Goal: Use online tool/utility: Utilize a website feature to perform a specific function

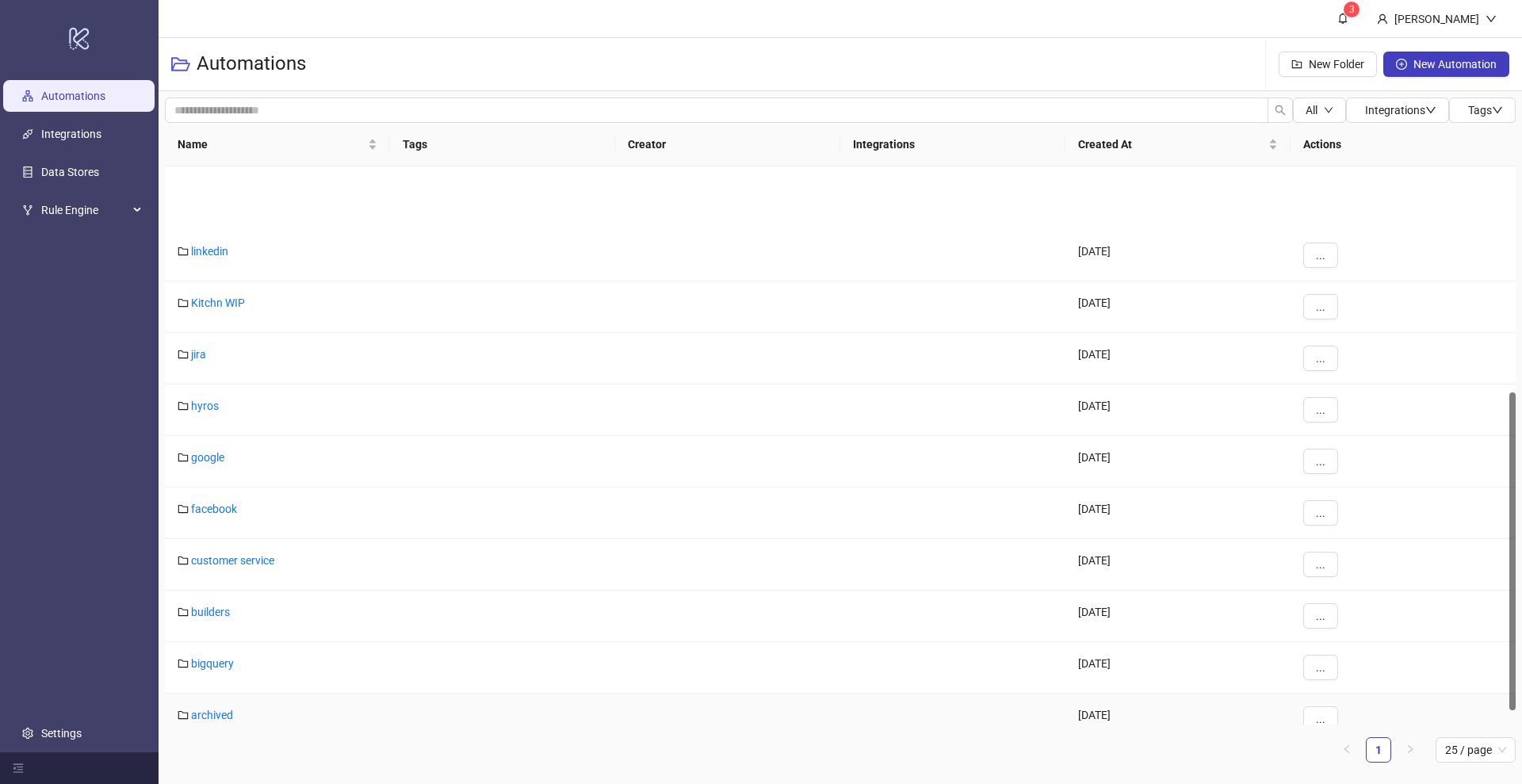
scroll to position [421, 0]
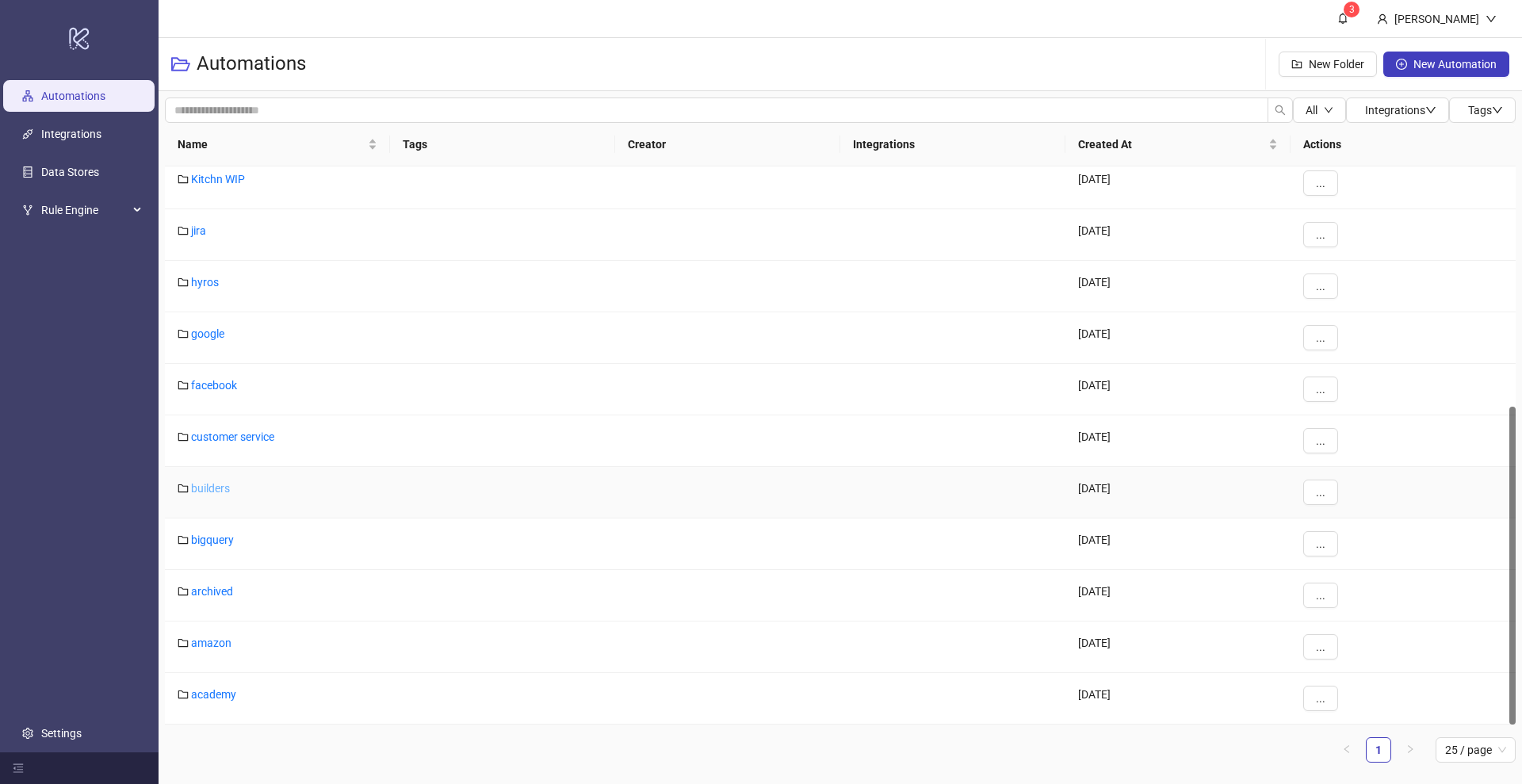
click at [214, 490] on link "builders" at bounding box center [210, 488] width 39 height 13
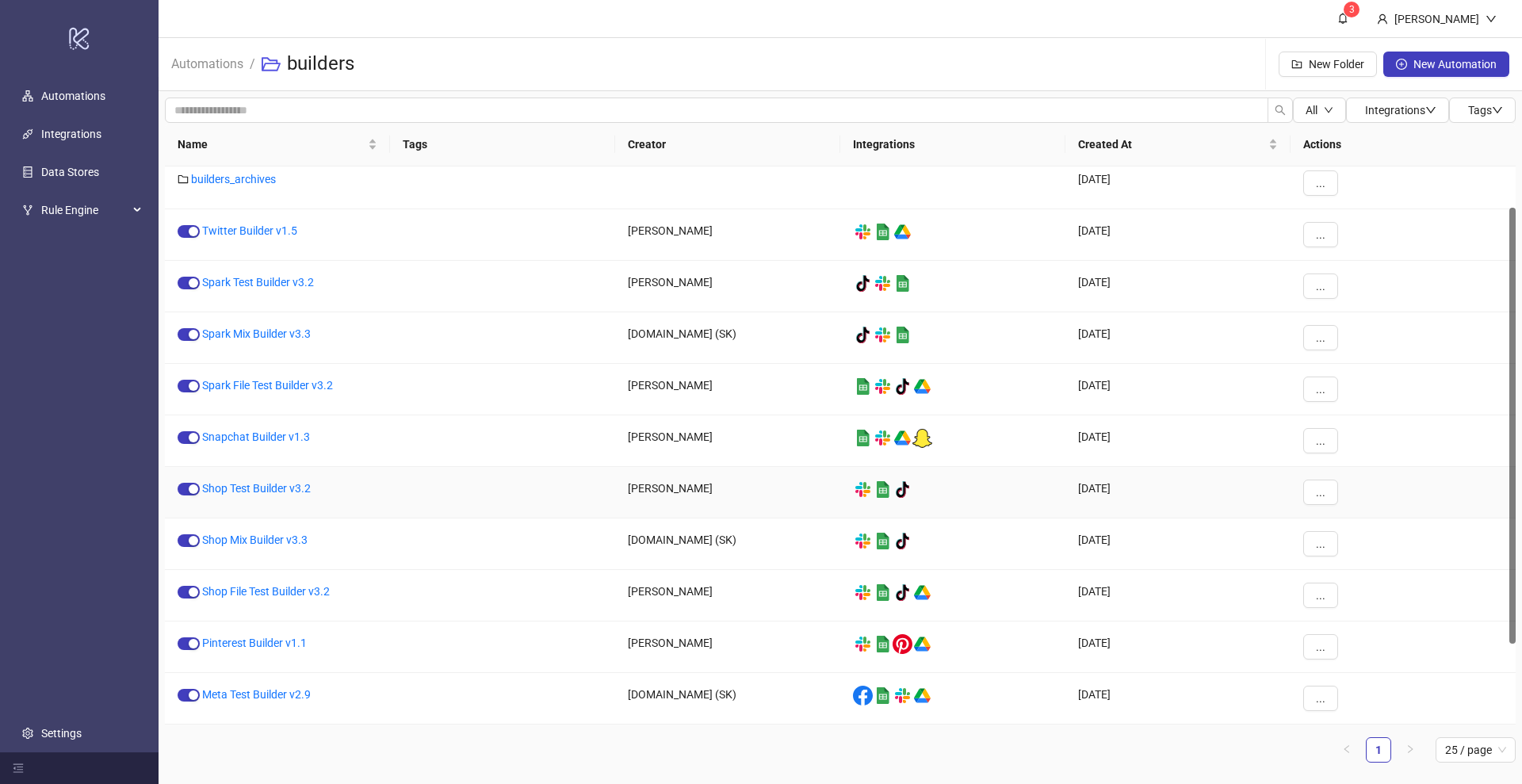
scroll to position [163, 0]
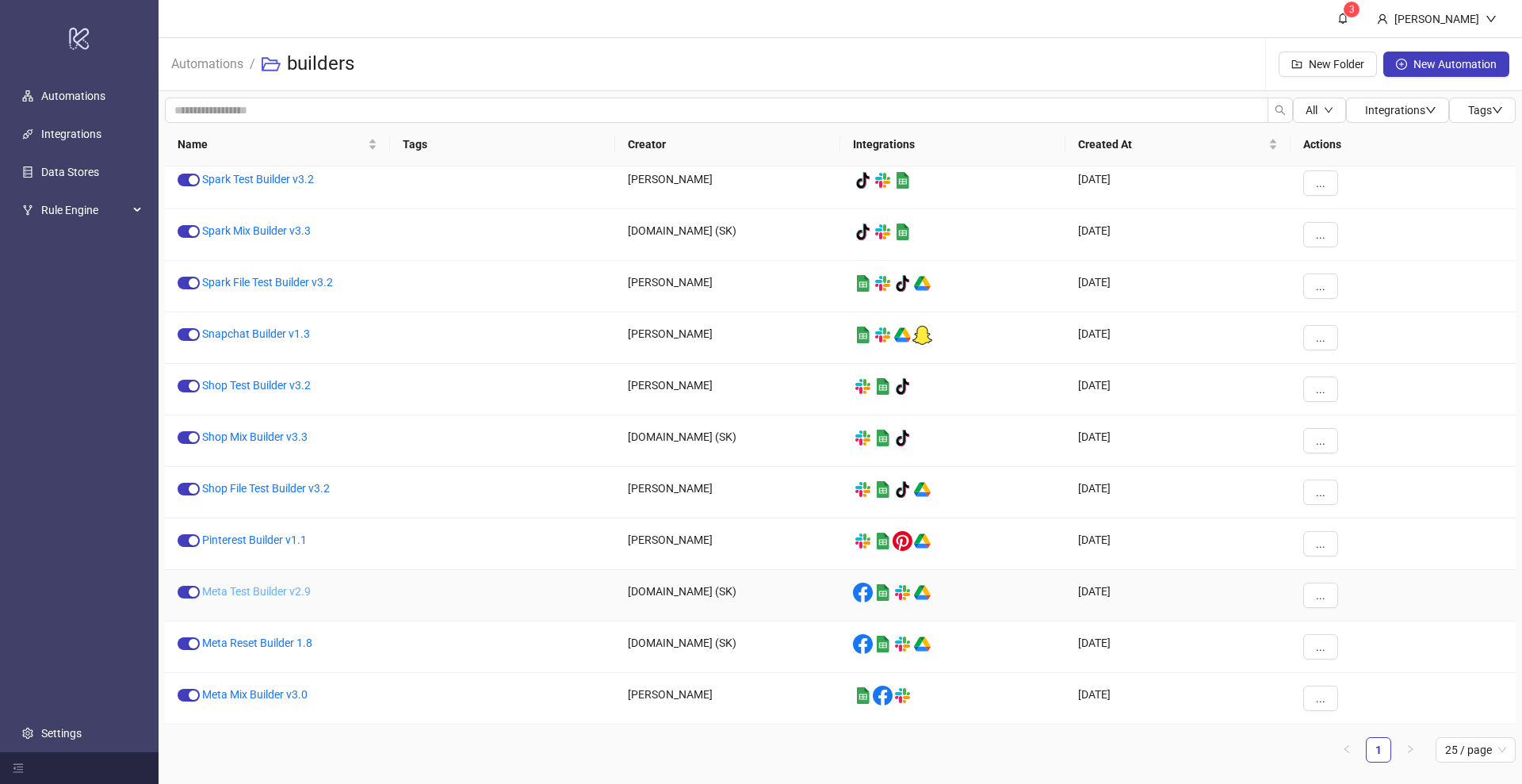
click at [254, 595] on link "Meta Test Builder v2.9" at bounding box center [256, 591] width 109 height 13
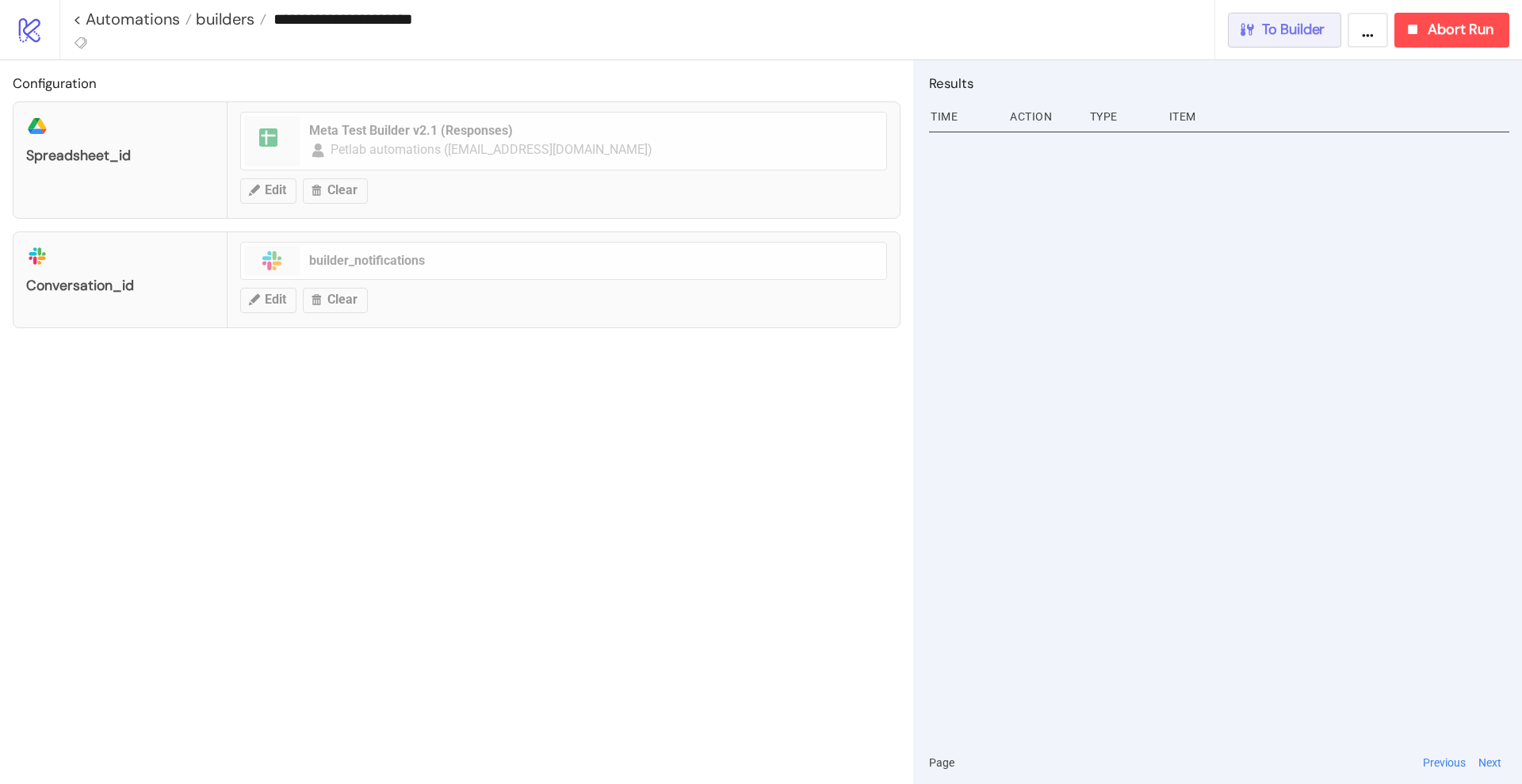
click at [1217, 28] on span "To Builder" at bounding box center [1293, 30] width 63 height 18
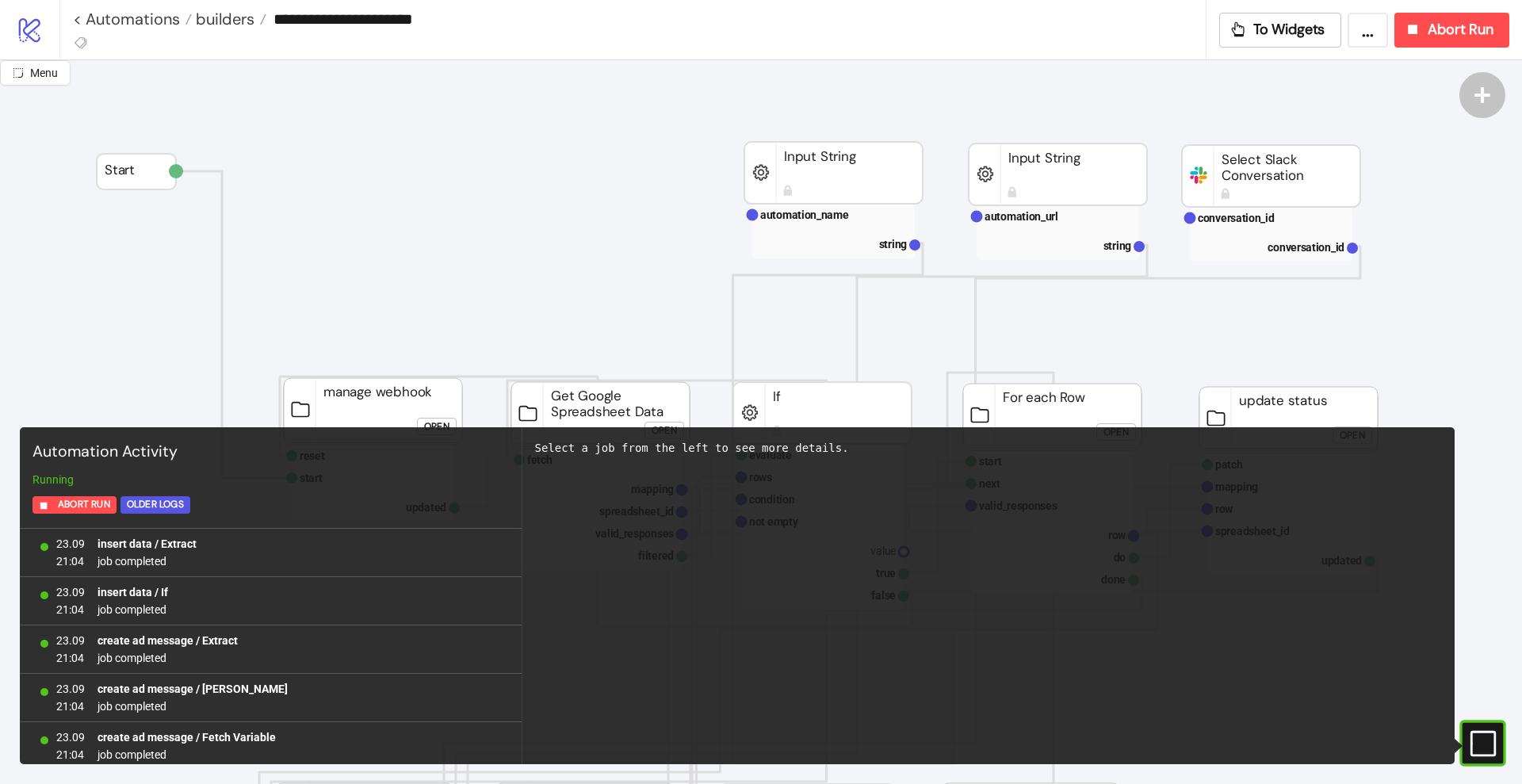
scroll to position [1408, 0]
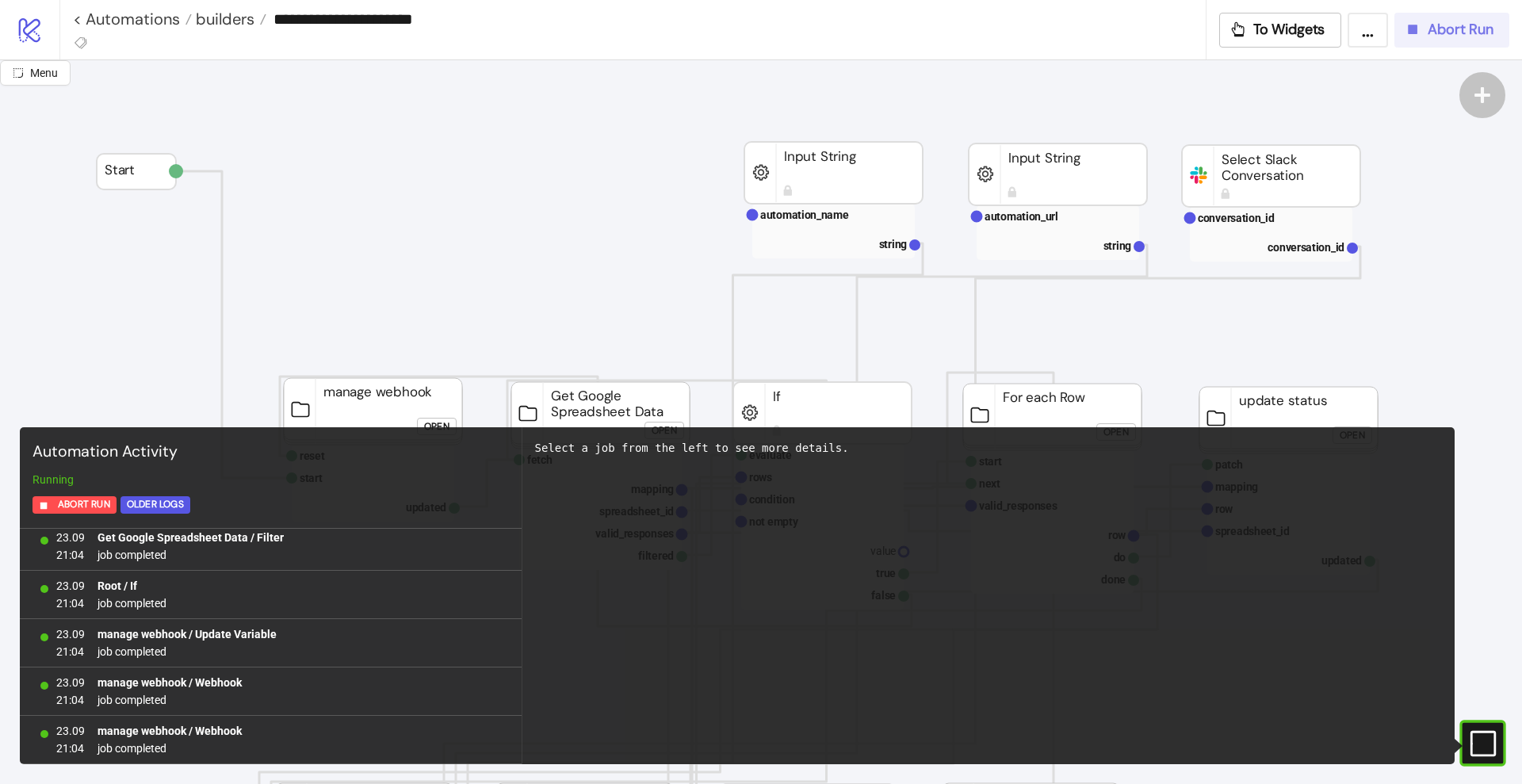
click at [1217, 36] on icon "button" at bounding box center [1412, 29] width 17 height 17
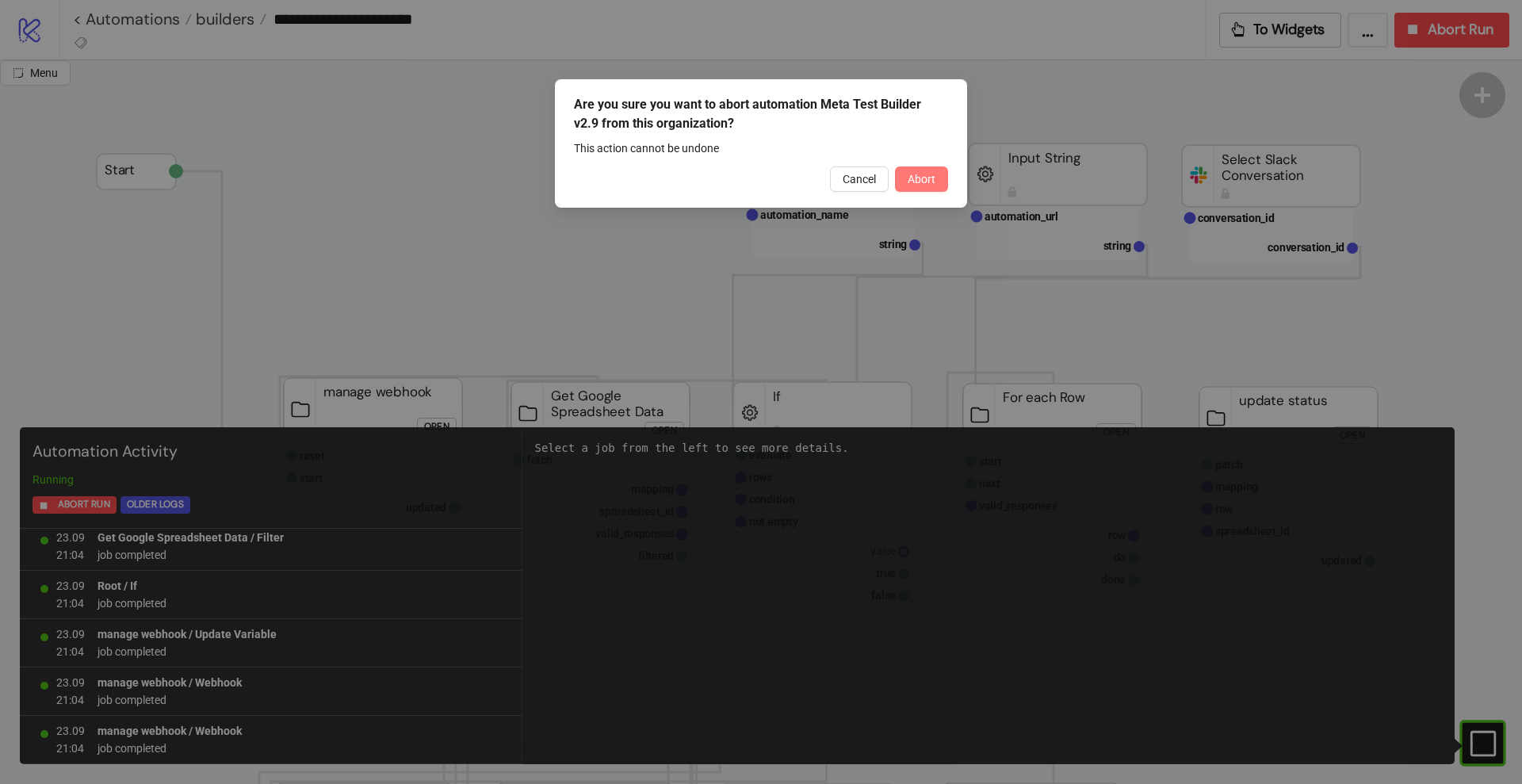
click at [912, 191] on button "Abort" at bounding box center [921, 179] width 53 height 26
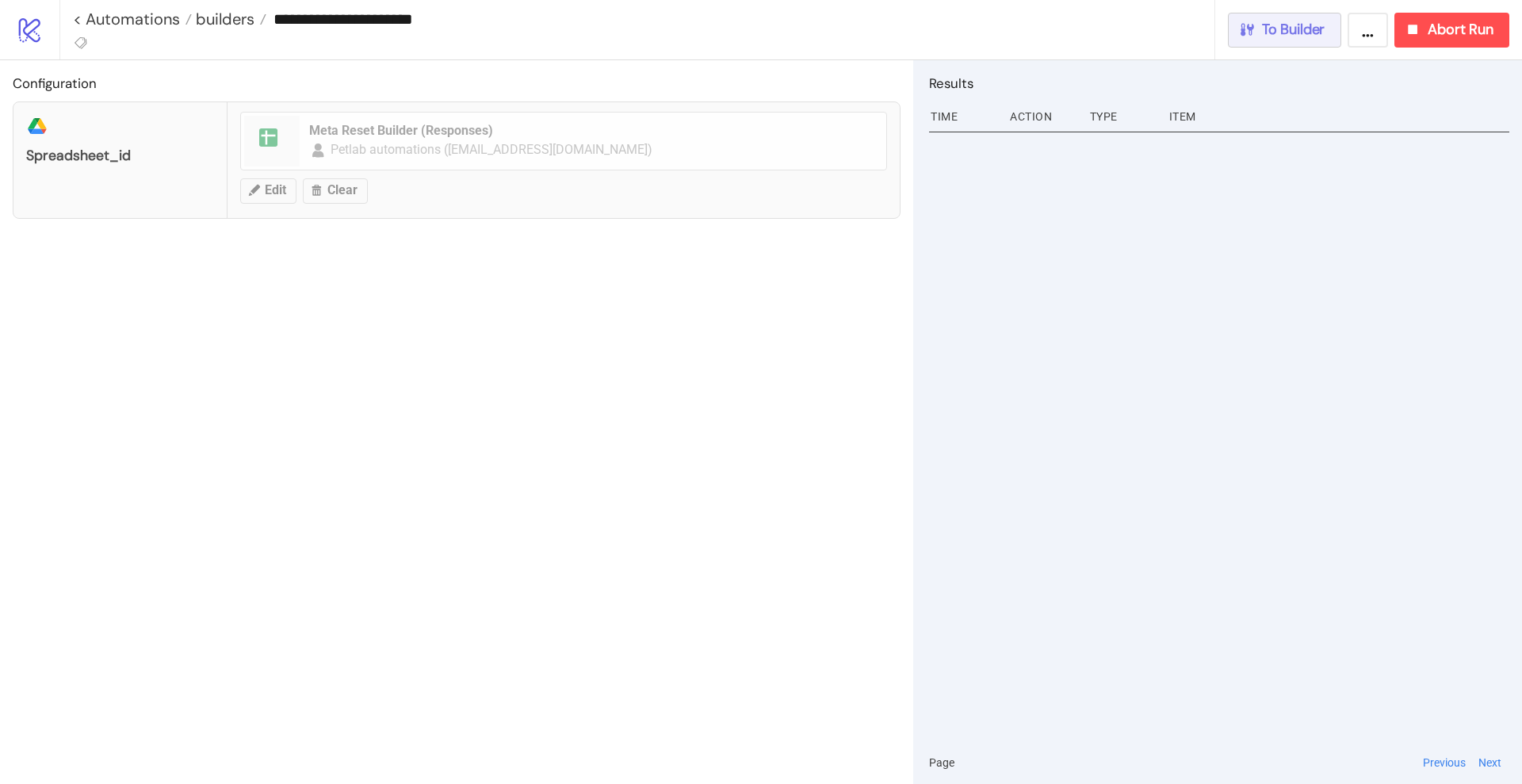
click at [1322, 39] on button "To Builder" at bounding box center [1285, 30] width 114 height 35
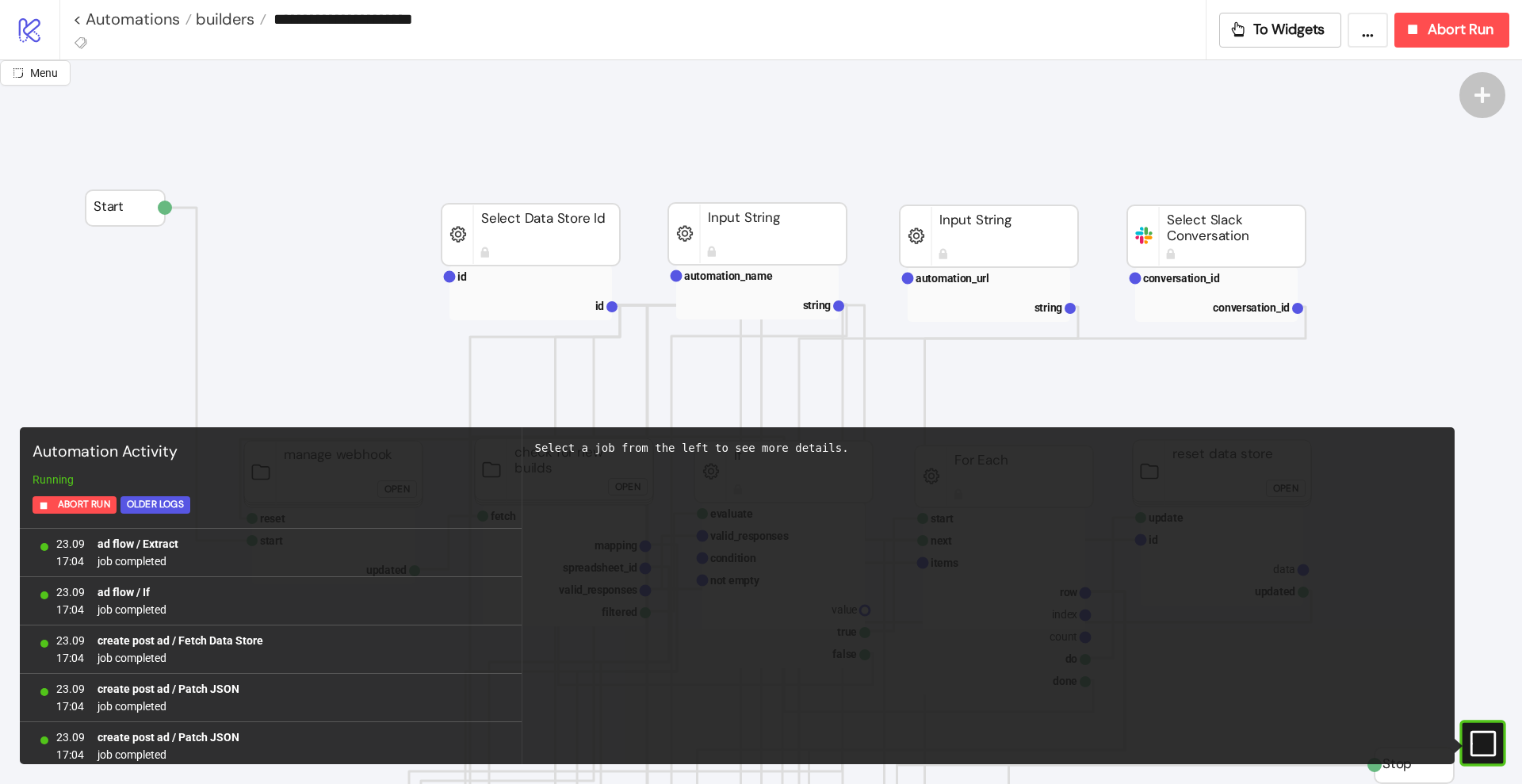
scroll to position [1360, 0]
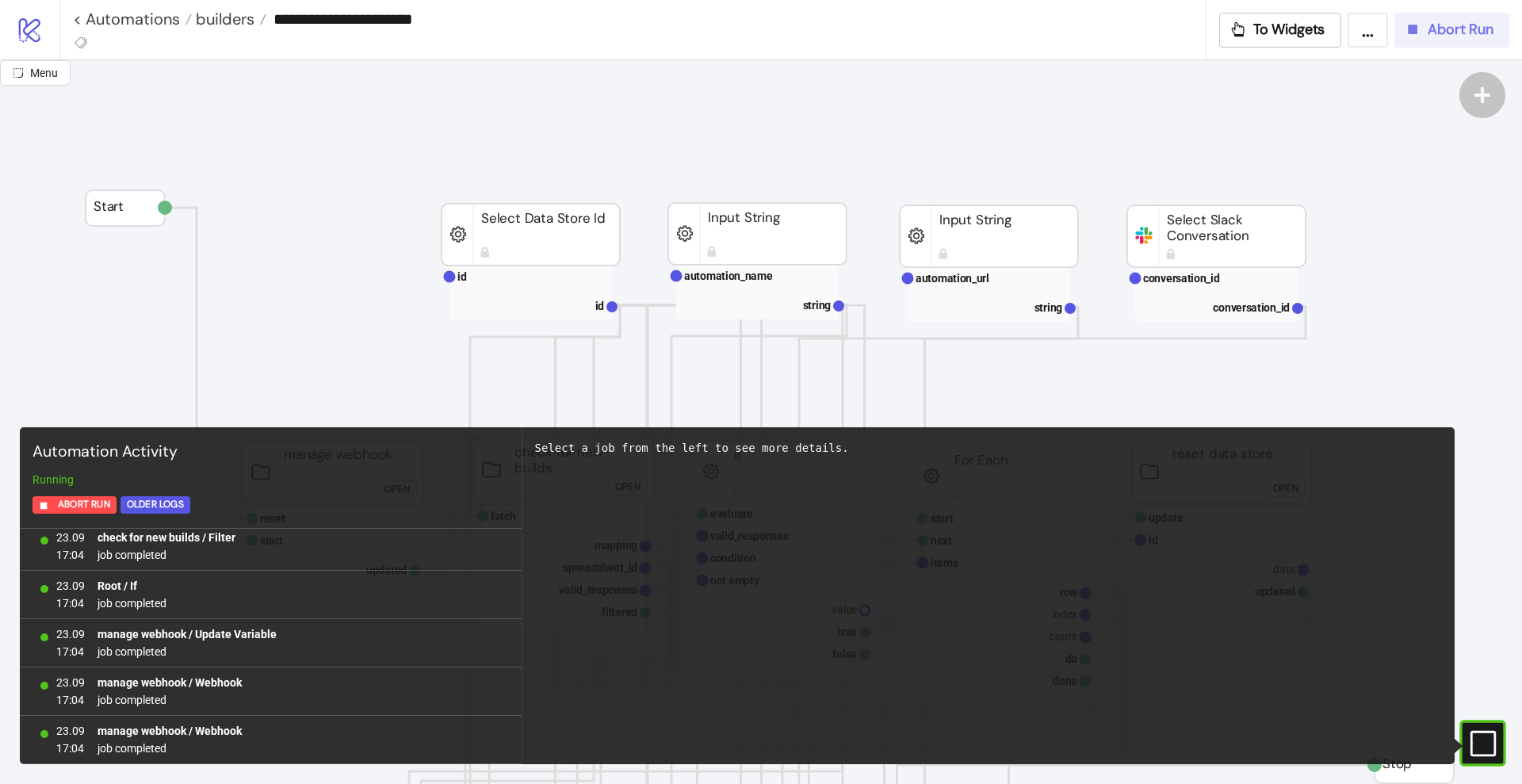
click at [1439, 30] on span "Abort Run" at bounding box center [1461, 30] width 66 height 18
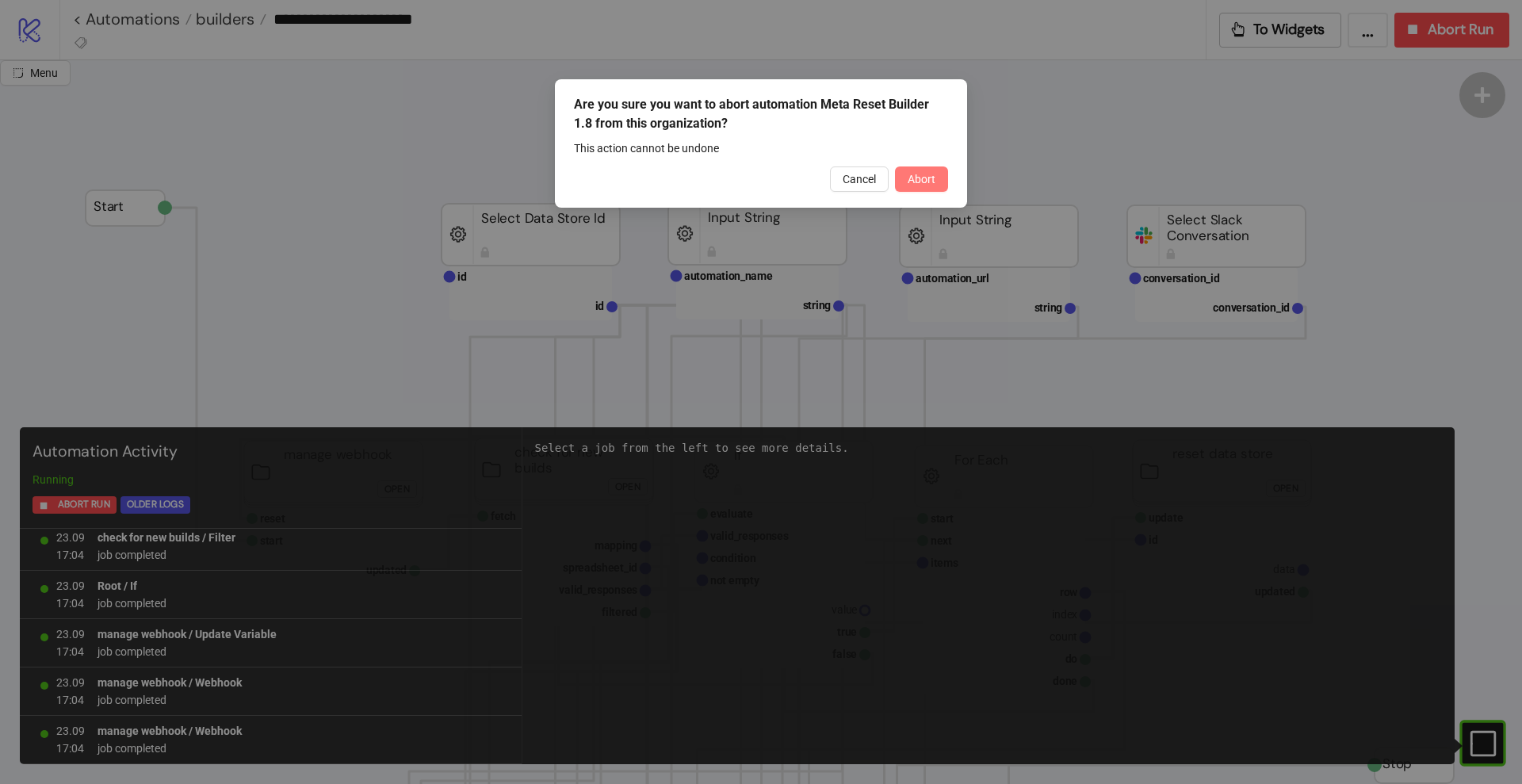
click at [931, 172] on span "Abort" at bounding box center [921, 179] width 27 height 13
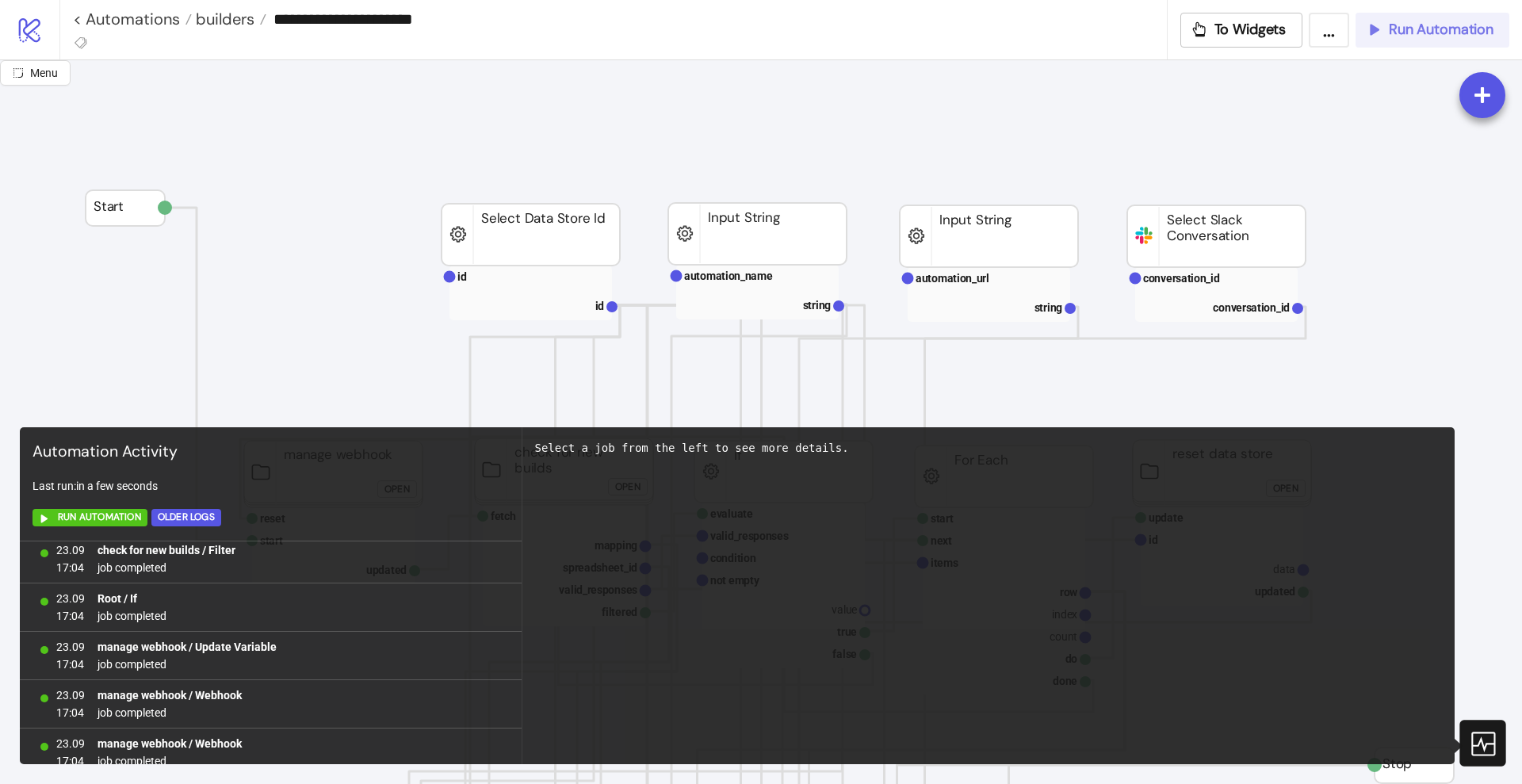
scroll to position [0, 0]
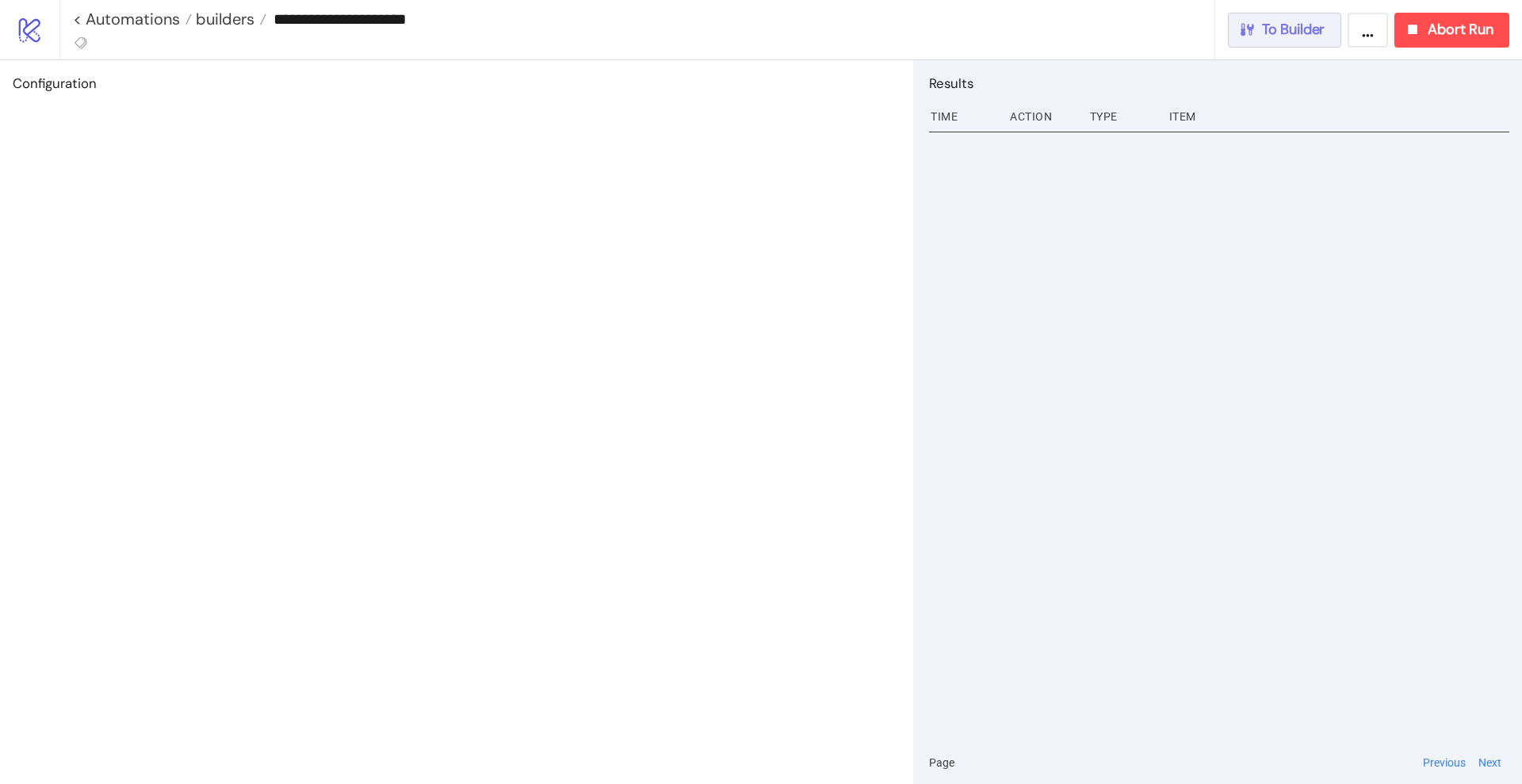
click at [1288, 21] on span "To Builder" at bounding box center [1293, 30] width 63 height 18
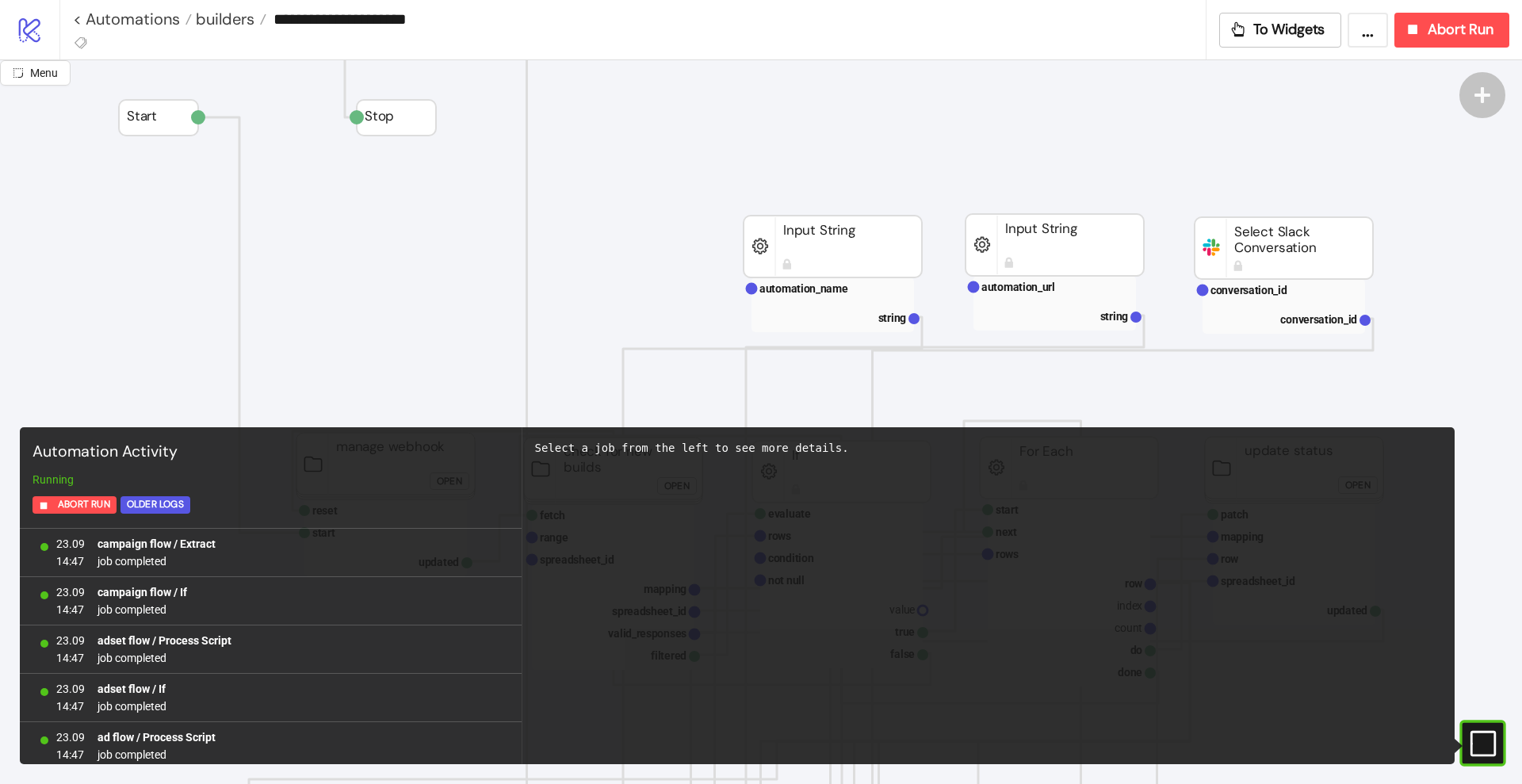
scroll to position [1360, 0]
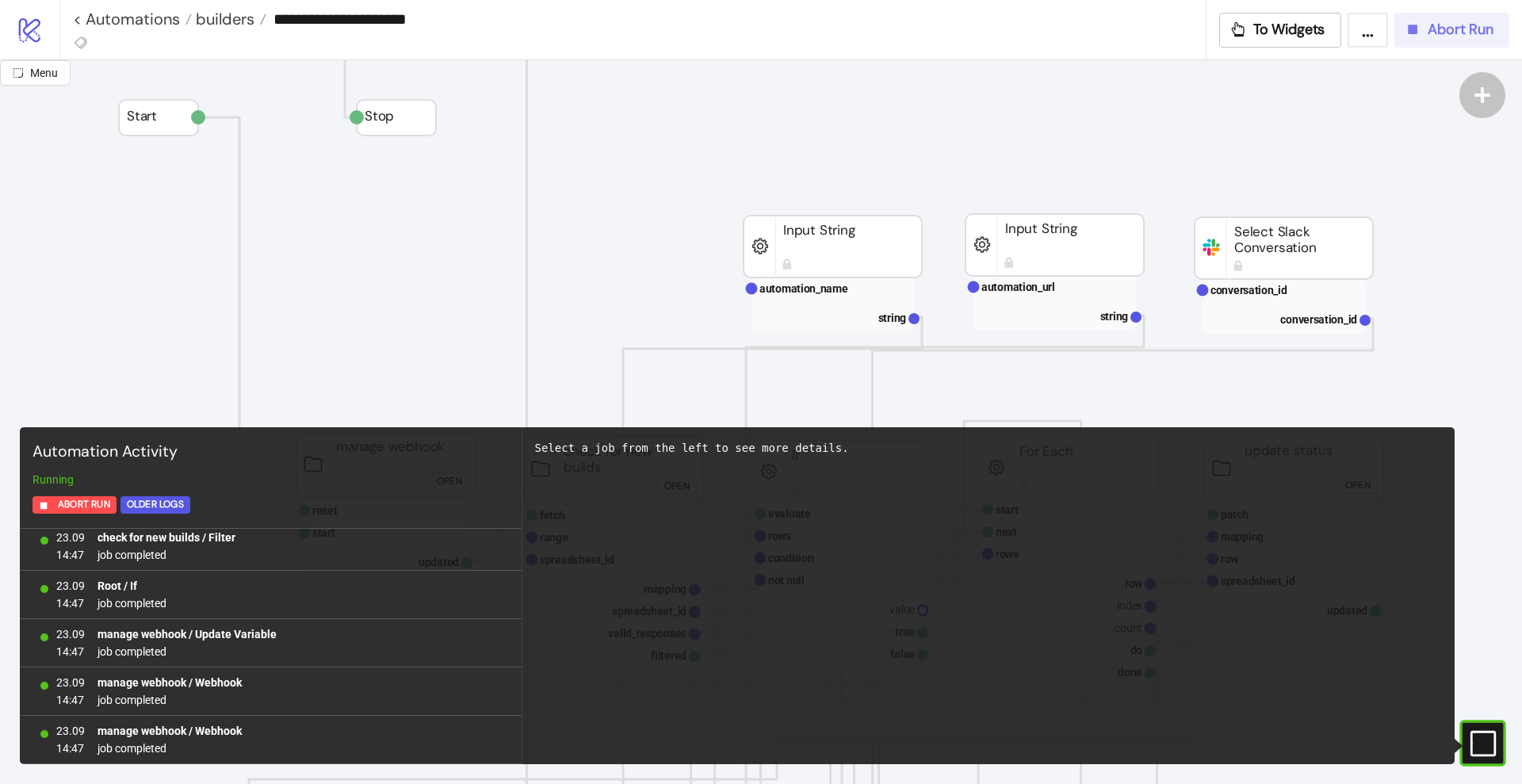
click at [1443, 29] on span "Abort Run" at bounding box center [1461, 30] width 66 height 18
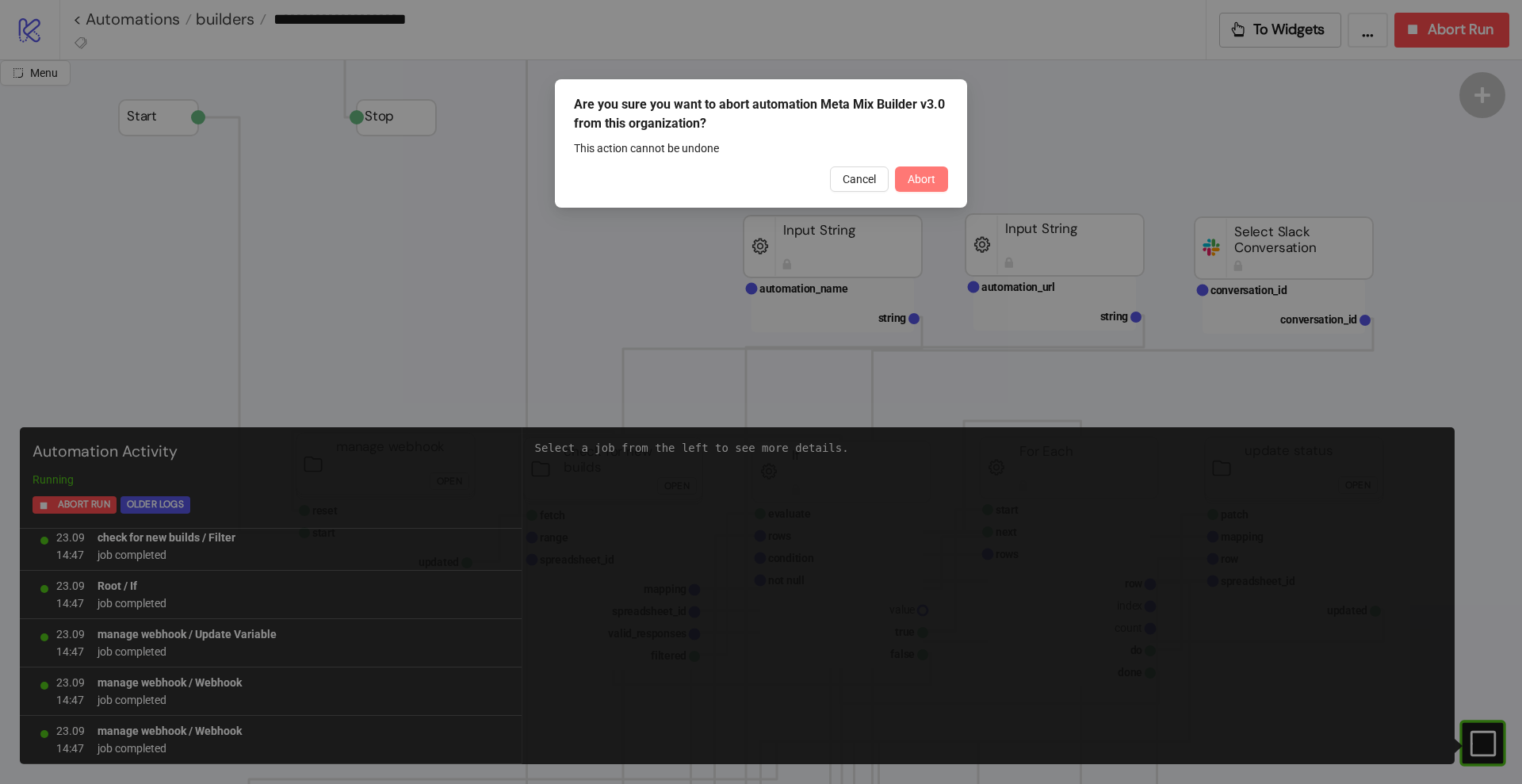
click at [929, 172] on span "Abort" at bounding box center [921, 179] width 27 height 13
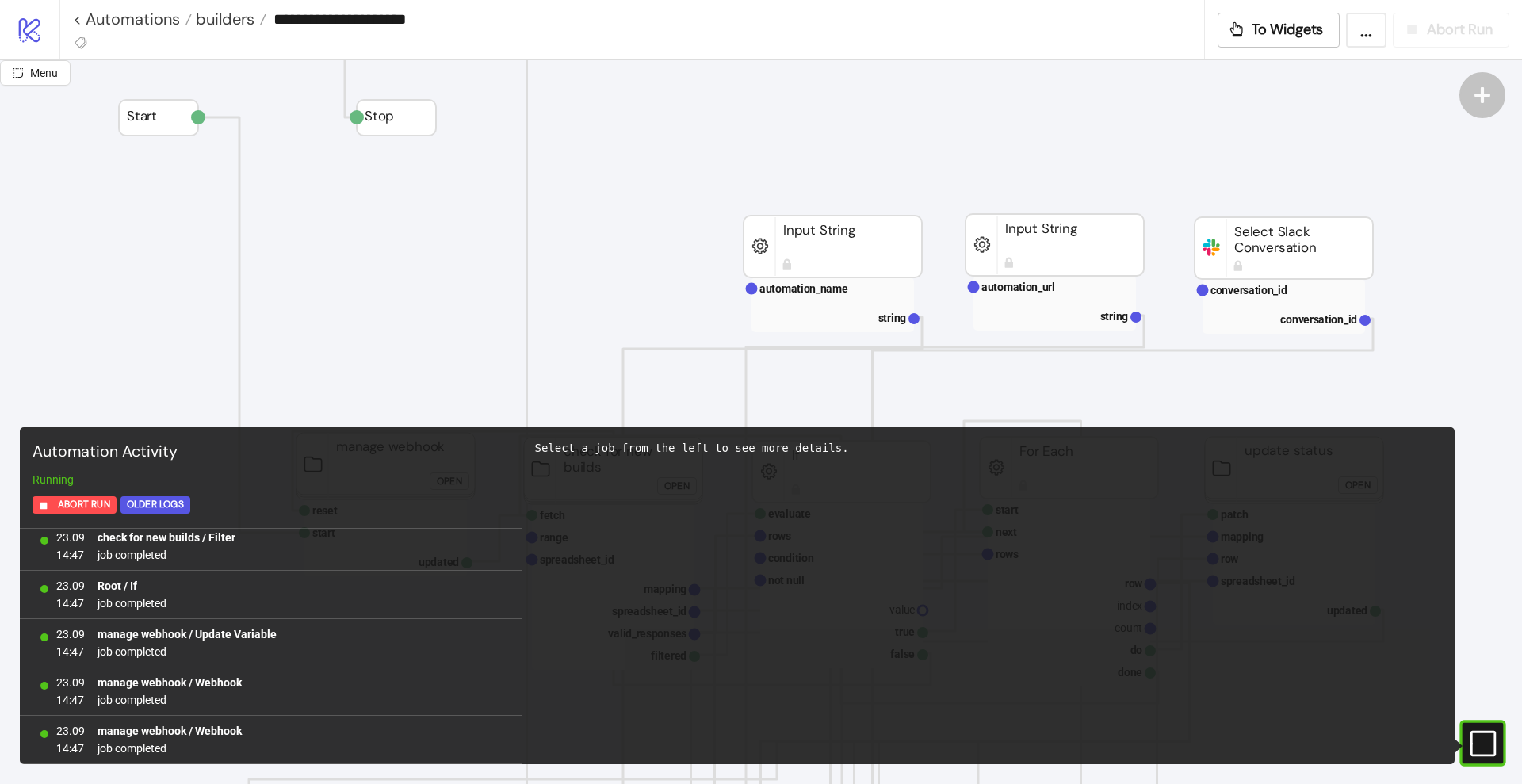
scroll to position [0, 0]
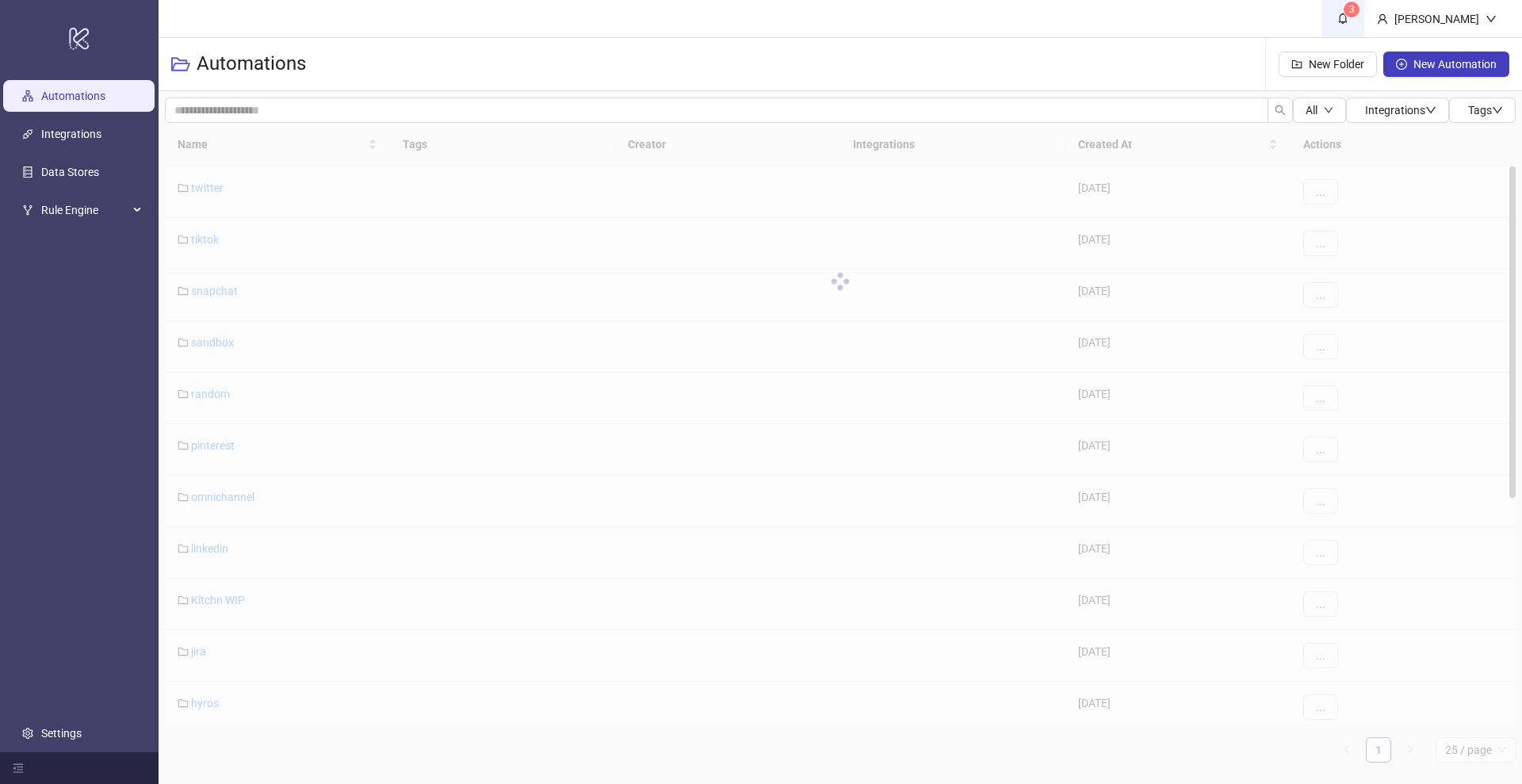
click at [1351, 18] on span "3" at bounding box center [1342, 17] width 17 height 17
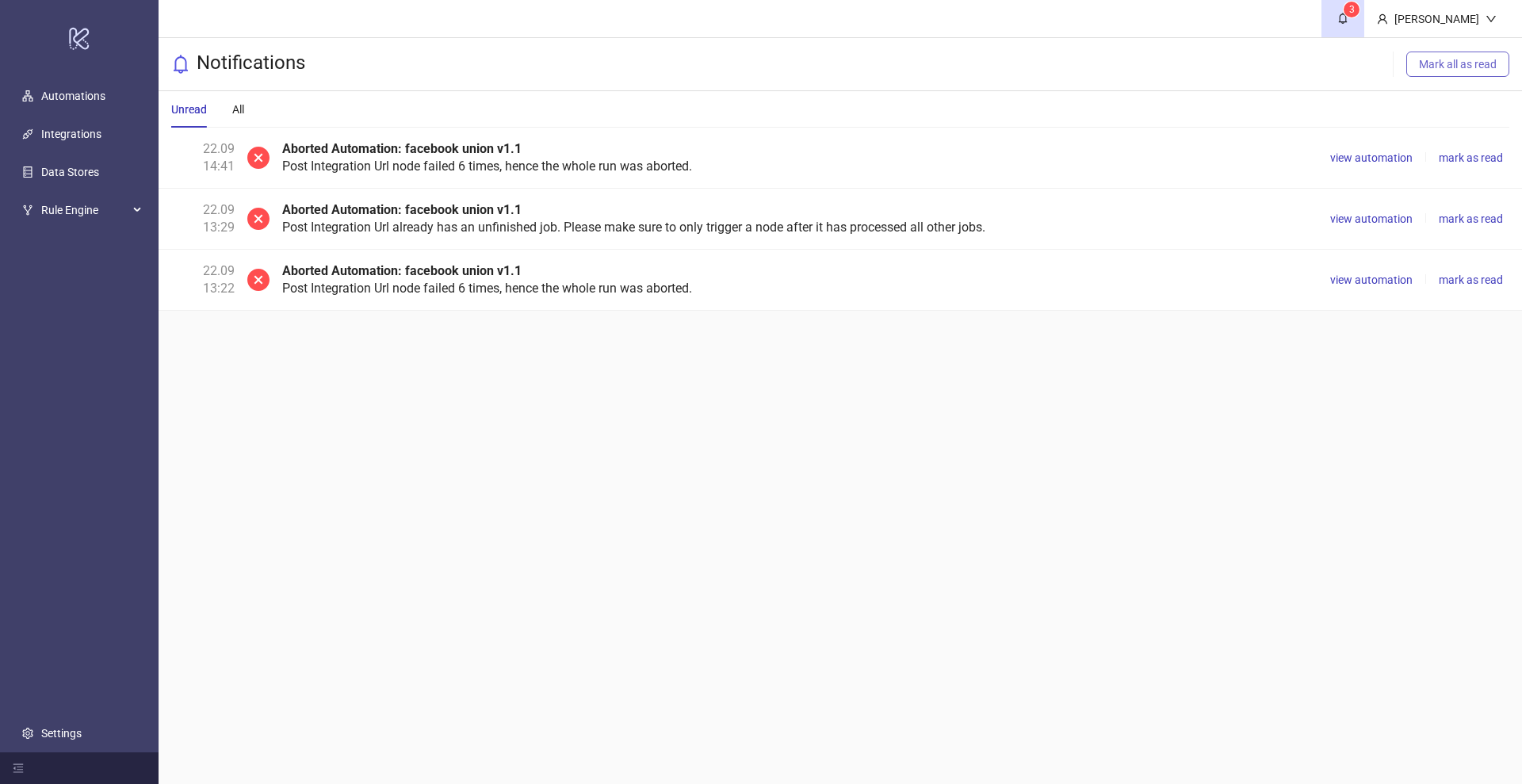
click at [1430, 69] on span "Mark all as read" at bounding box center [1457, 64] width 78 height 13
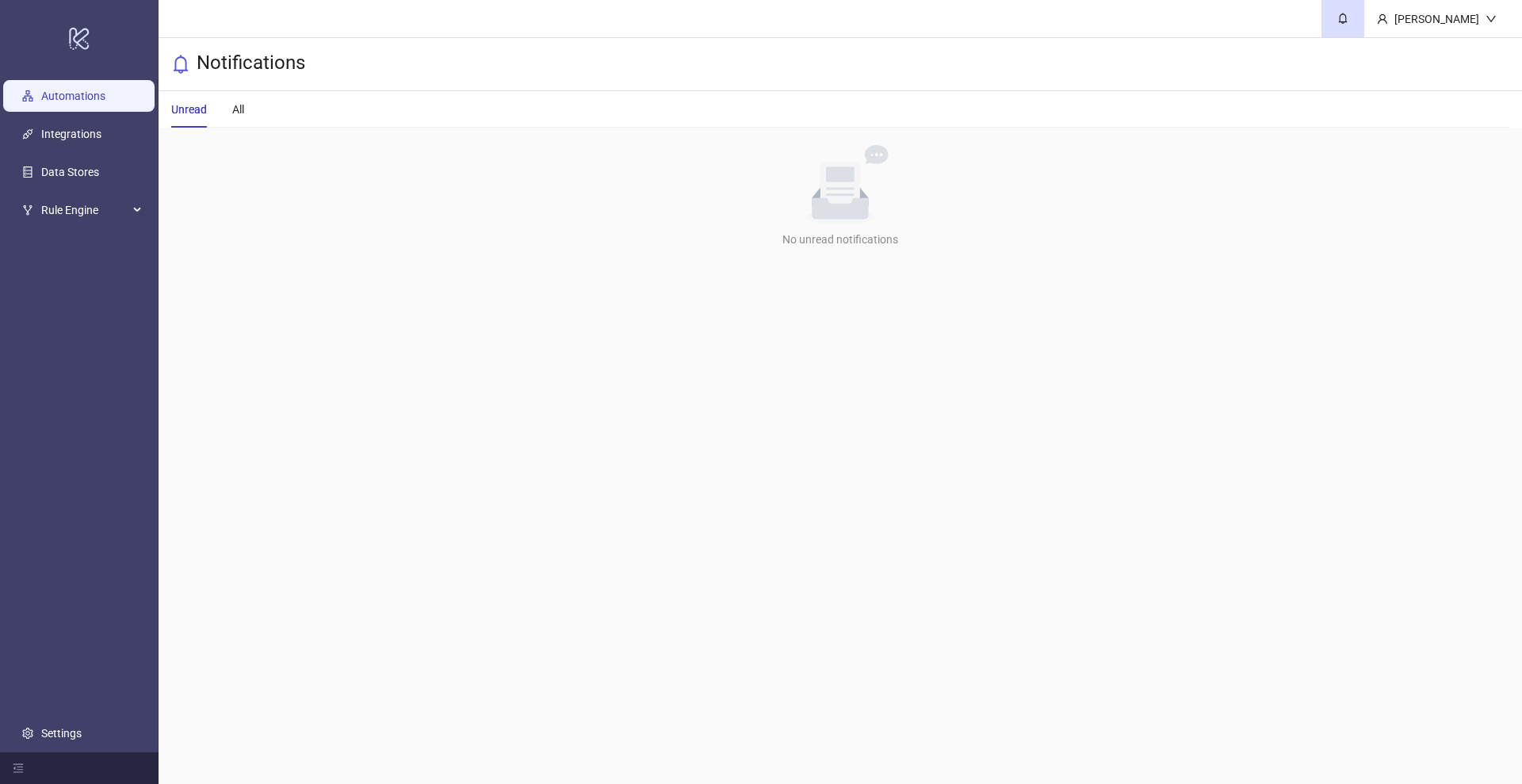
click at [83, 99] on link "Automations" at bounding box center [73, 96] width 64 height 13
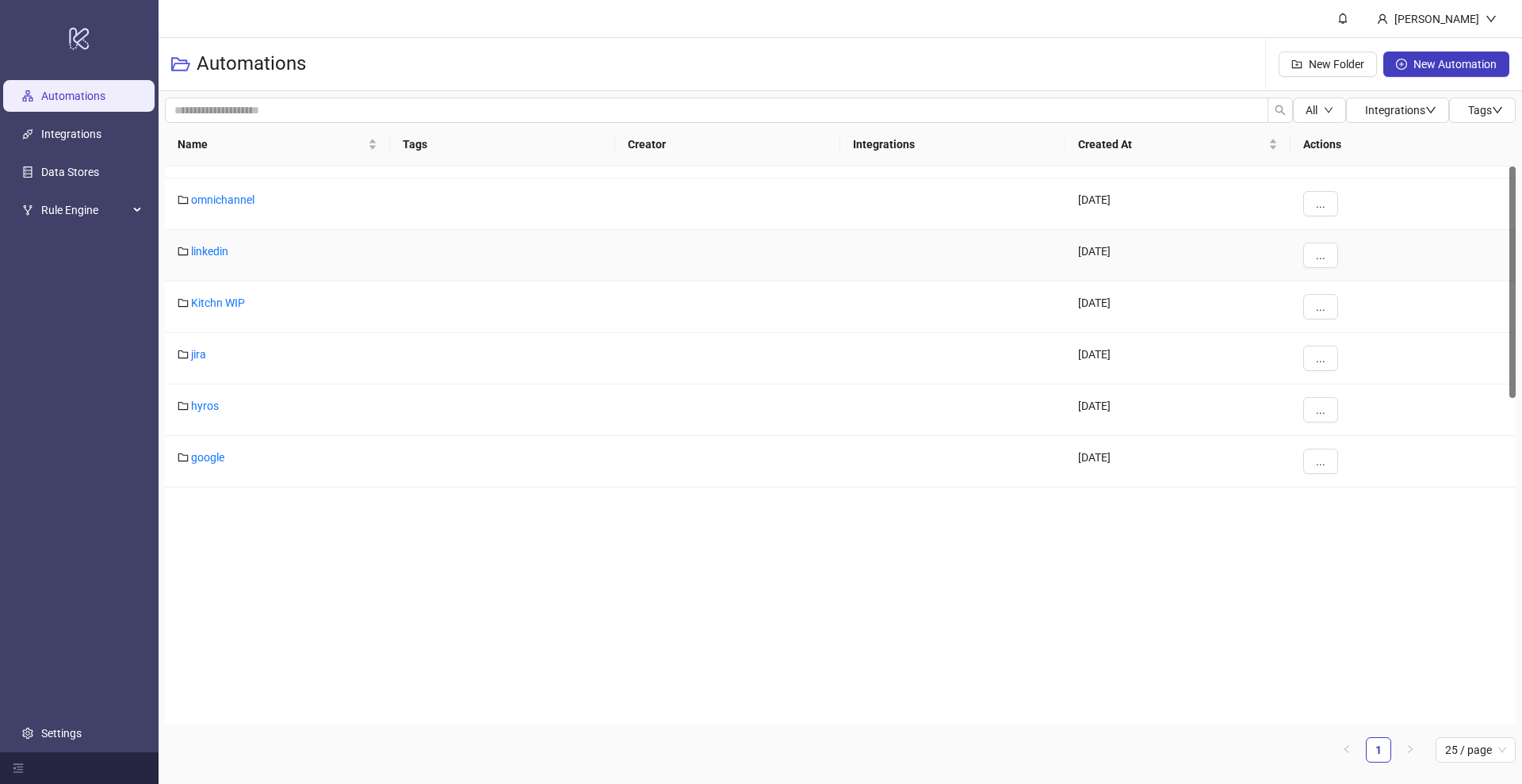
scroll to position [413, 0]
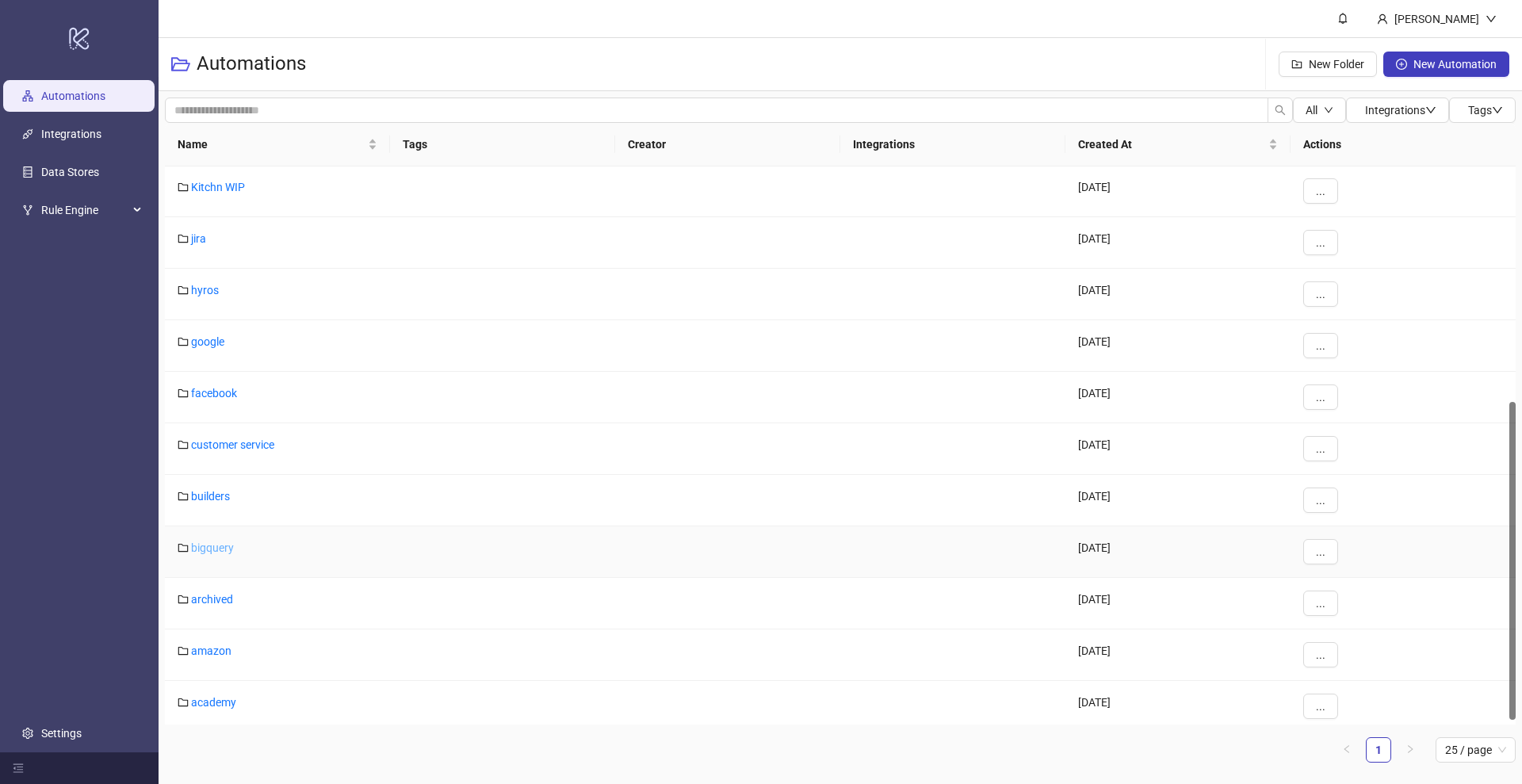
click at [215, 549] on link "bigquery" at bounding box center [212, 548] width 43 height 13
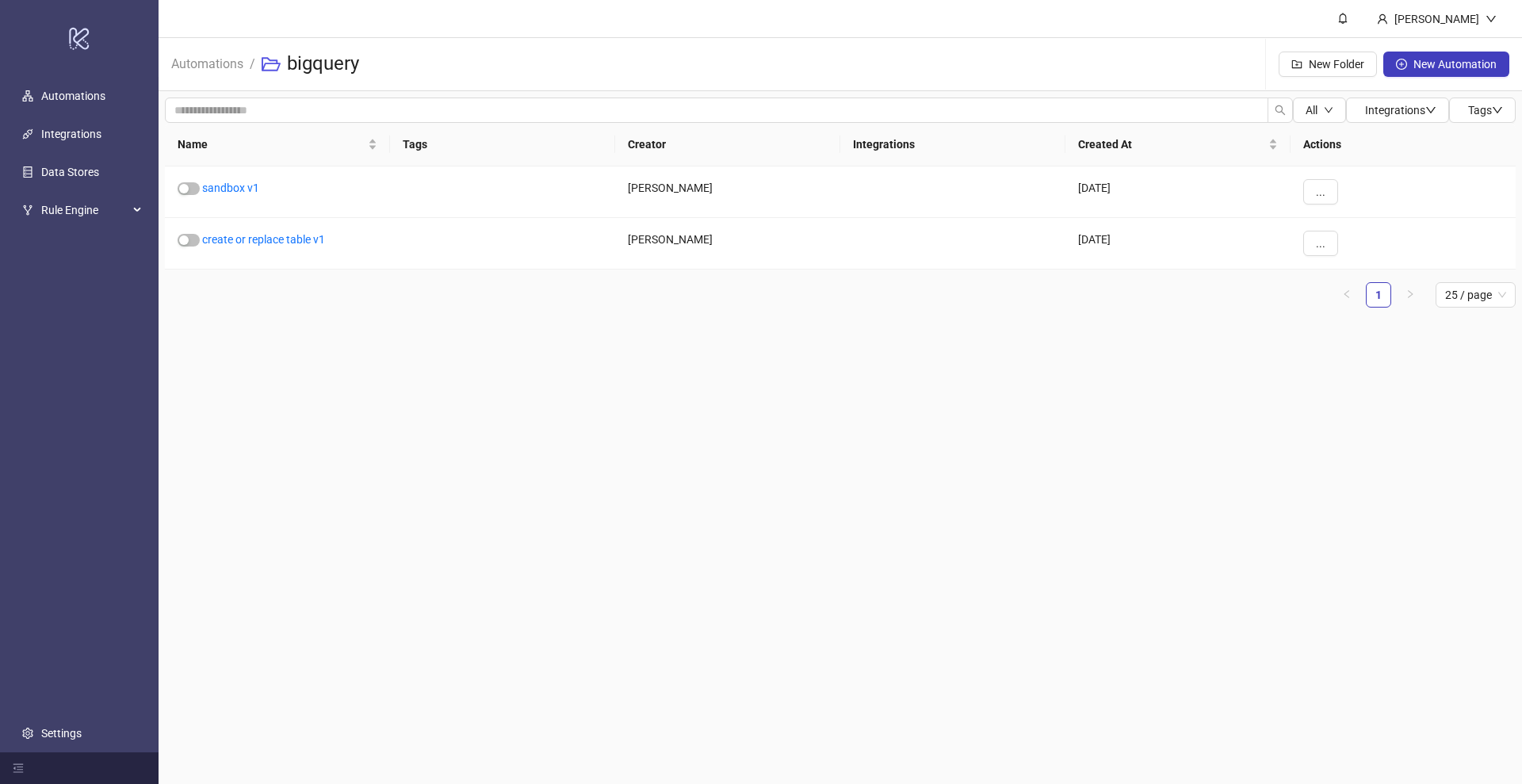
click at [205, 74] on li "Automations" at bounding box center [207, 65] width 72 height 51
click at [214, 69] on link "Automations" at bounding box center [207, 62] width 79 height 17
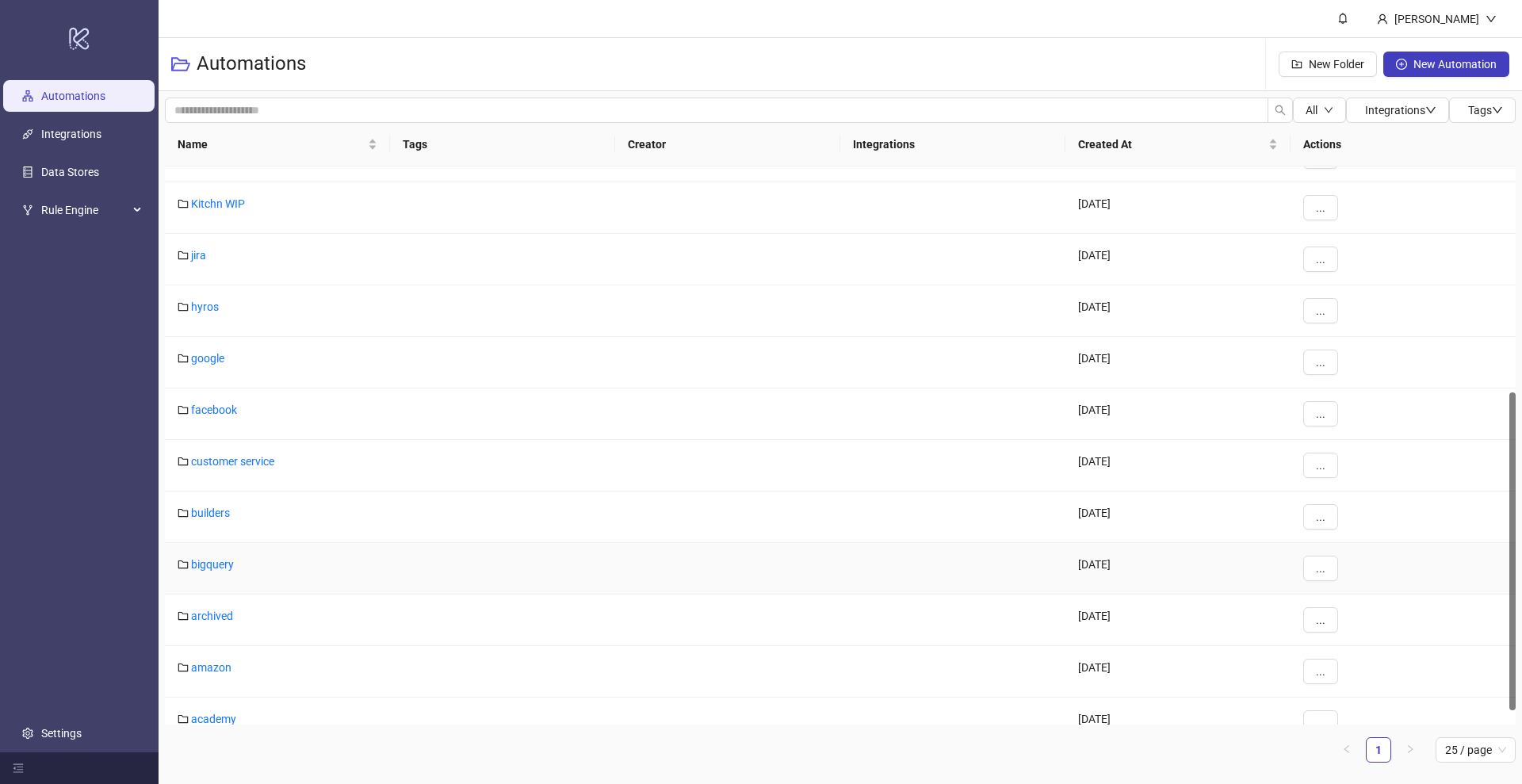
scroll to position [421, 0]
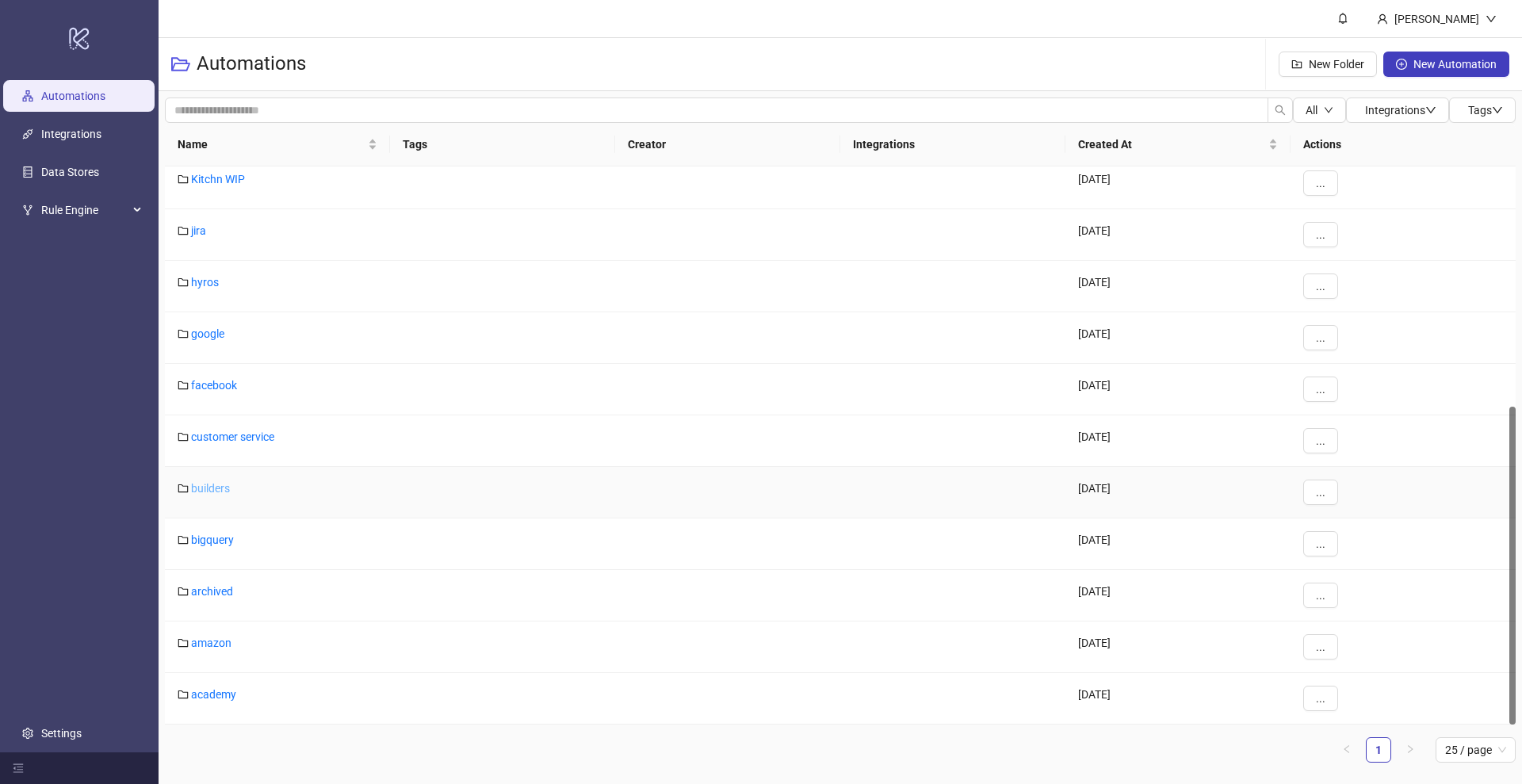
click at [214, 490] on link "builders" at bounding box center [210, 488] width 39 height 13
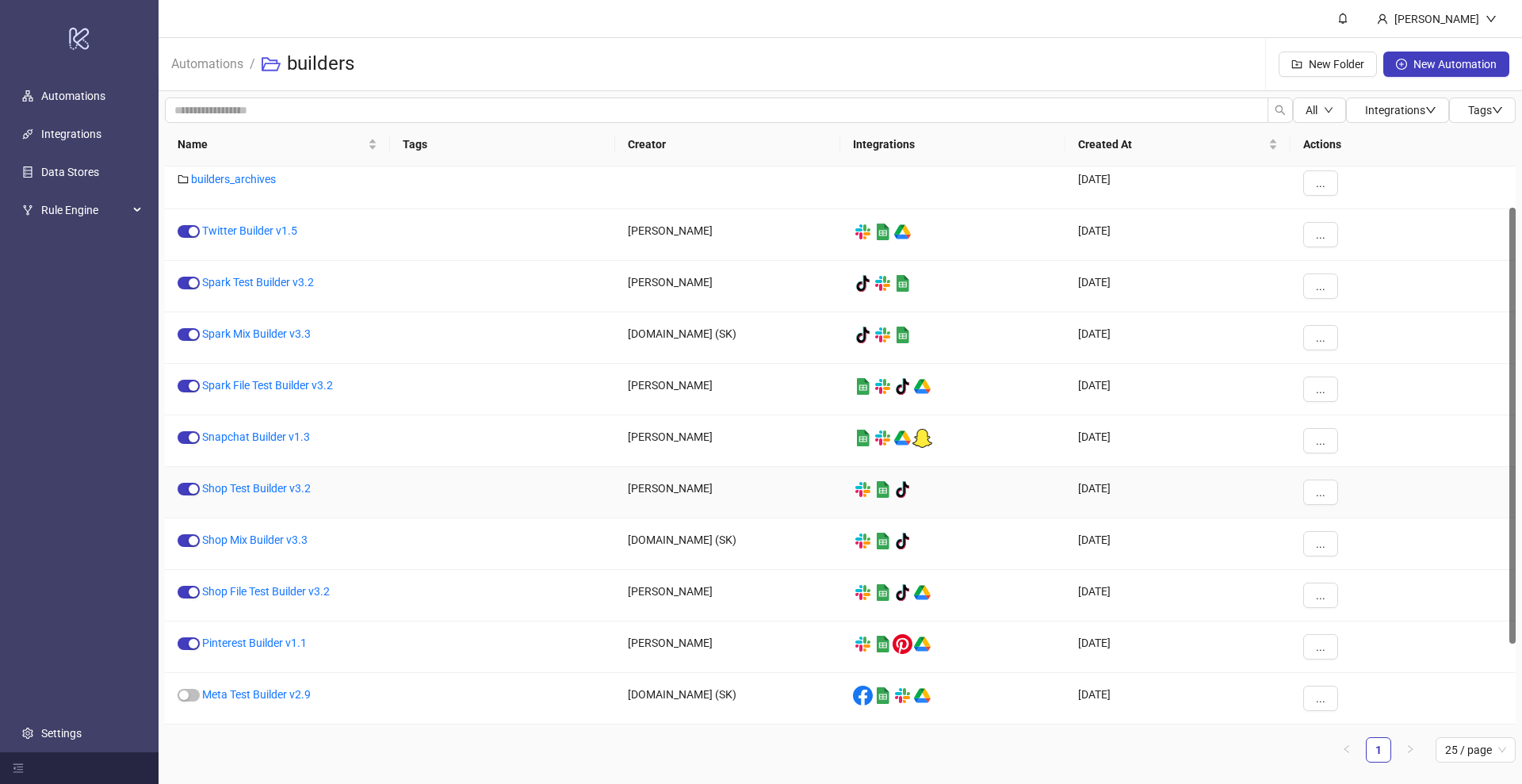
scroll to position [155, 0]
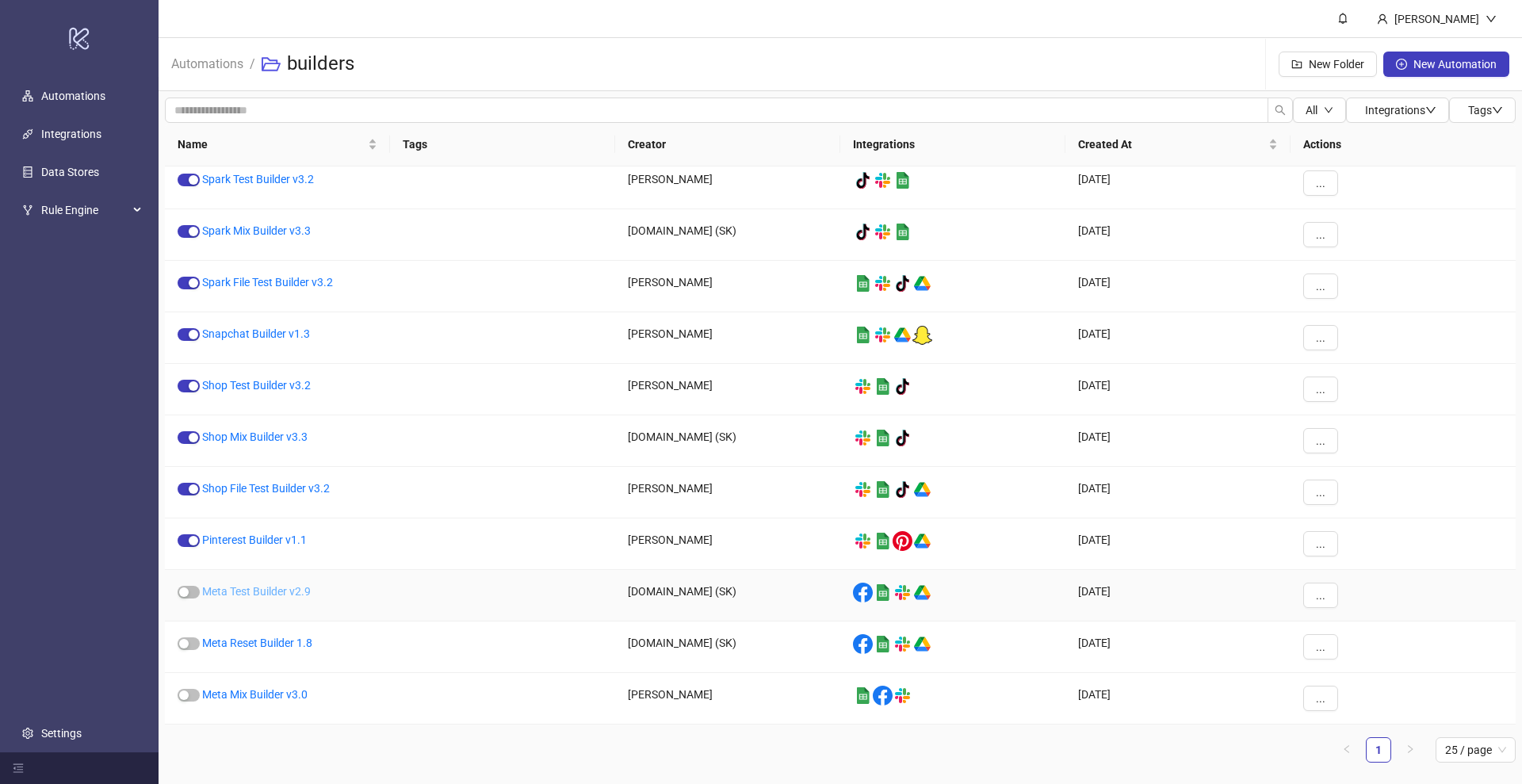
click at [240, 591] on link "Meta Test Builder v2.9" at bounding box center [256, 591] width 109 height 13
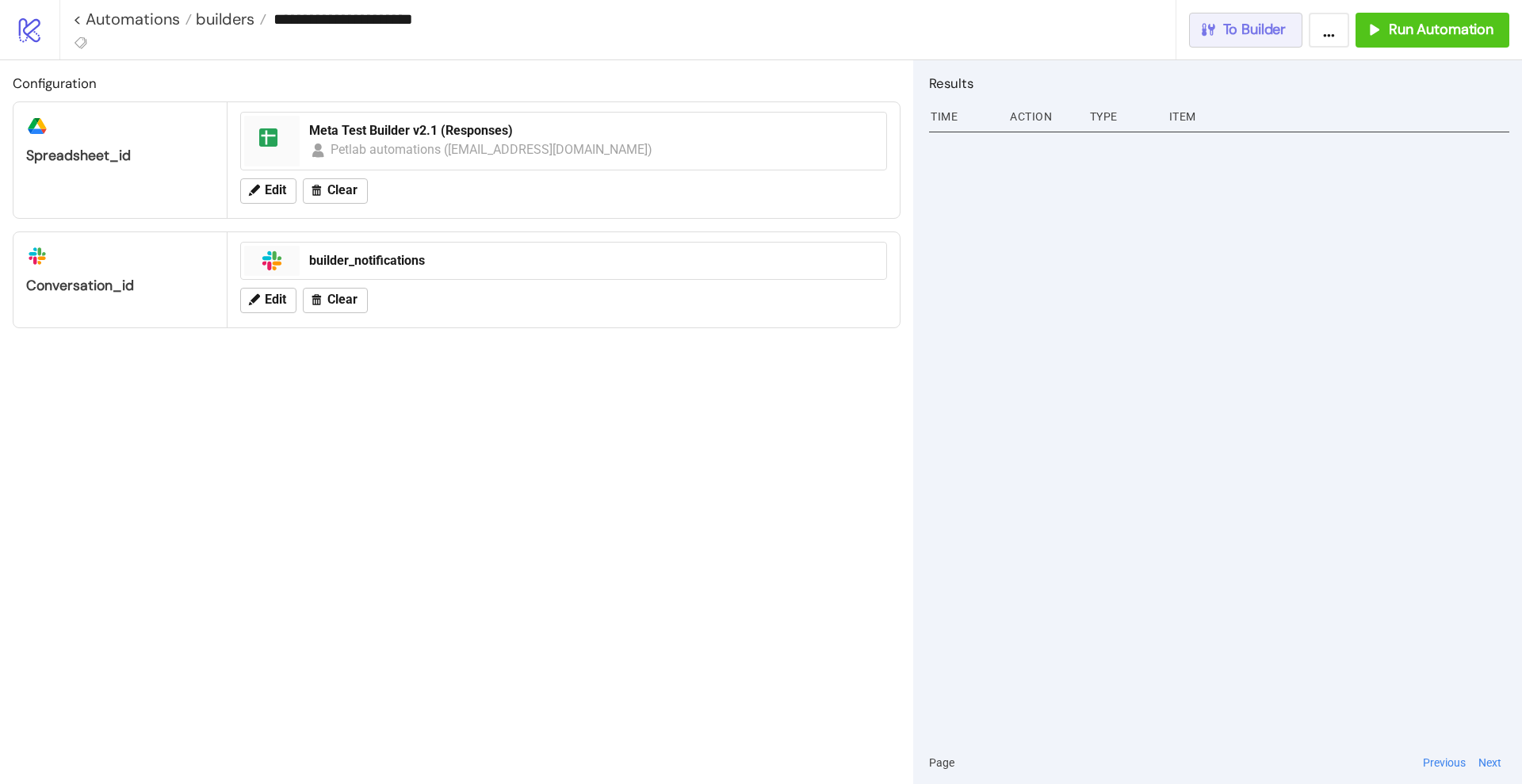
click at [1247, 21] on span "To Builder" at bounding box center [1254, 30] width 63 height 18
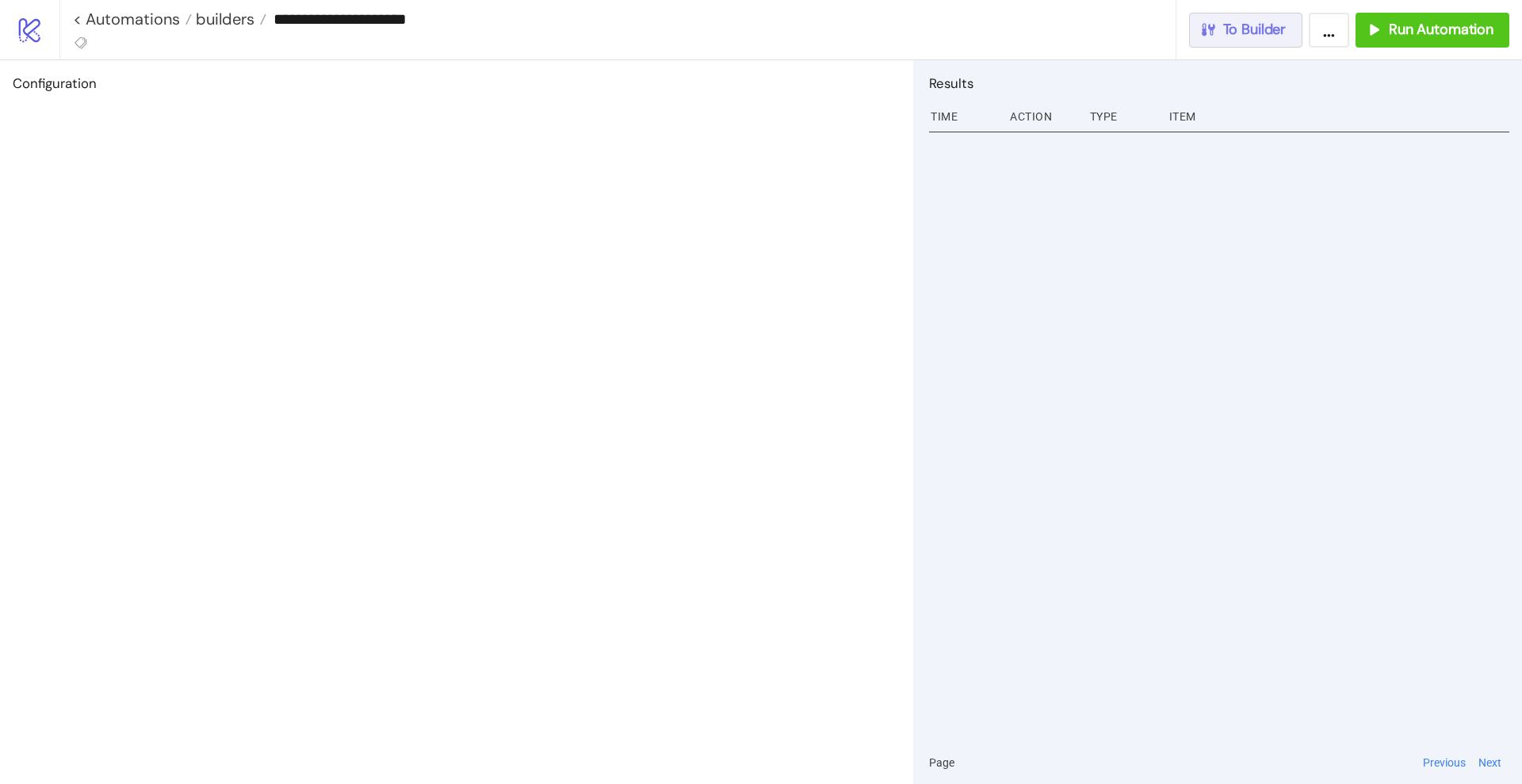
click at [1253, 25] on span "To Builder" at bounding box center [1254, 30] width 63 height 18
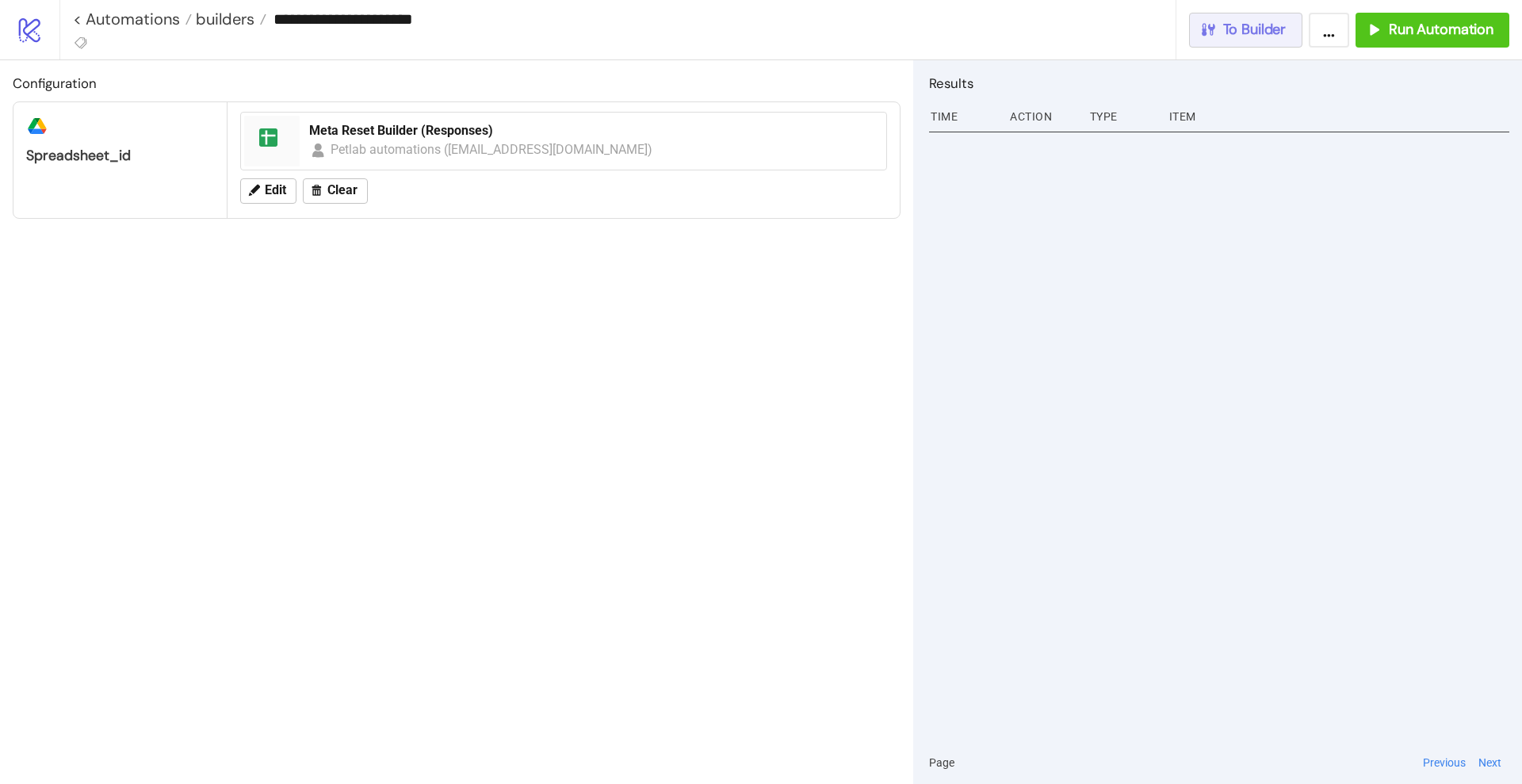
click at [1243, 43] on button "To Builder" at bounding box center [1245, 30] width 114 height 35
